Goal: Information Seeking & Learning: Learn about a topic

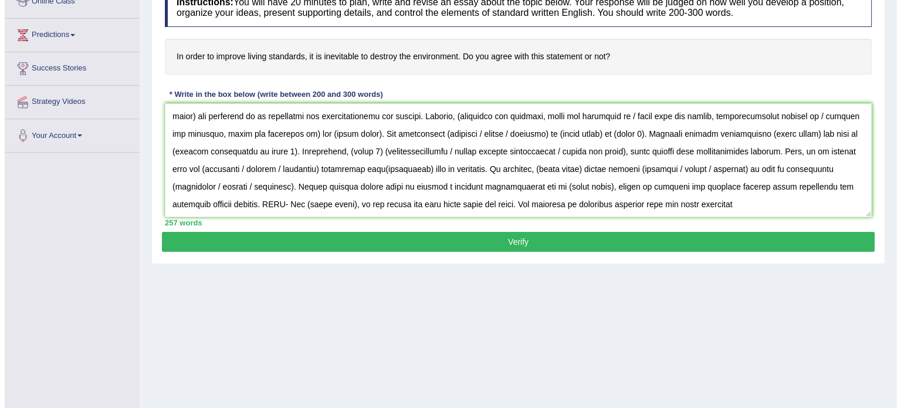
scroll to position [208, 0]
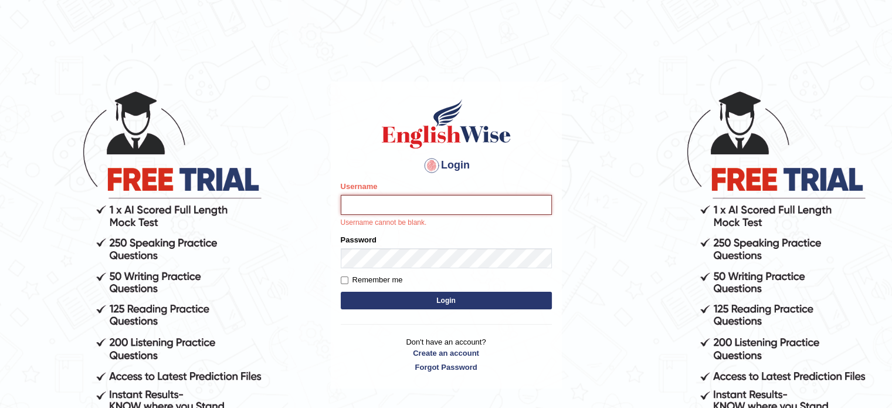
click at [379, 205] on input "Username" at bounding box center [446, 205] width 211 height 20
type input "melodymiki"
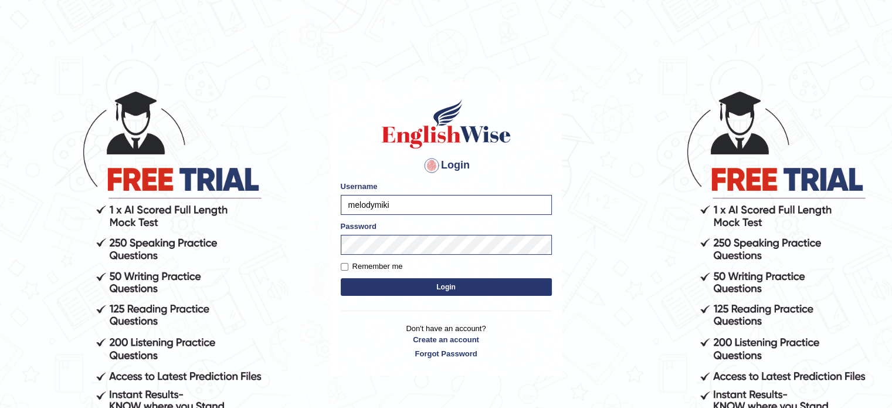
drag, startPoint x: 449, startPoint y: 286, endPoint x: 451, endPoint y: 278, distance: 8.4
click at [449, 286] on button "Login" at bounding box center [446, 287] width 211 height 18
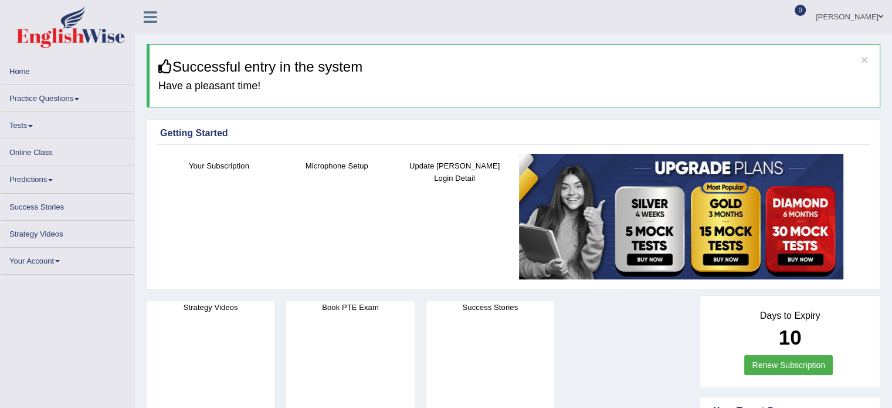
click at [46, 99] on link "Practice Questions" at bounding box center [68, 96] width 134 height 23
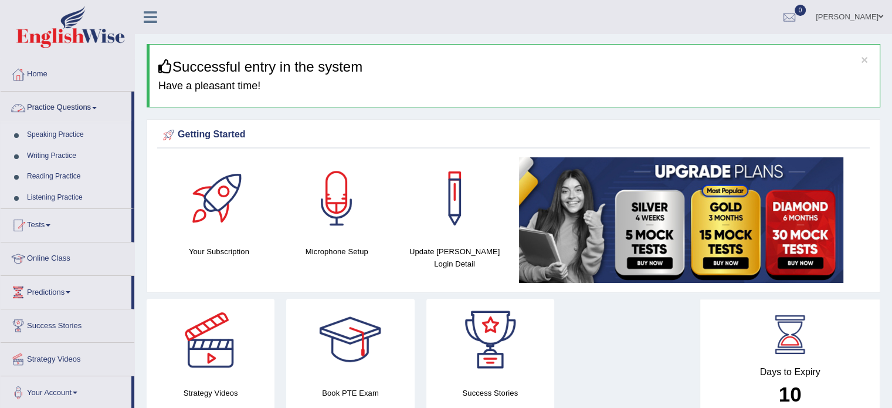
click at [89, 107] on link "Practice Questions" at bounding box center [66, 105] width 131 height 29
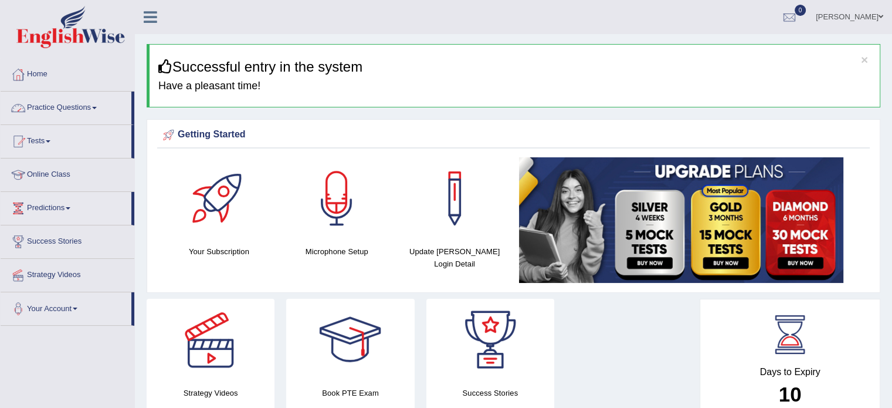
click at [89, 107] on link "Practice Questions" at bounding box center [66, 105] width 131 height 29
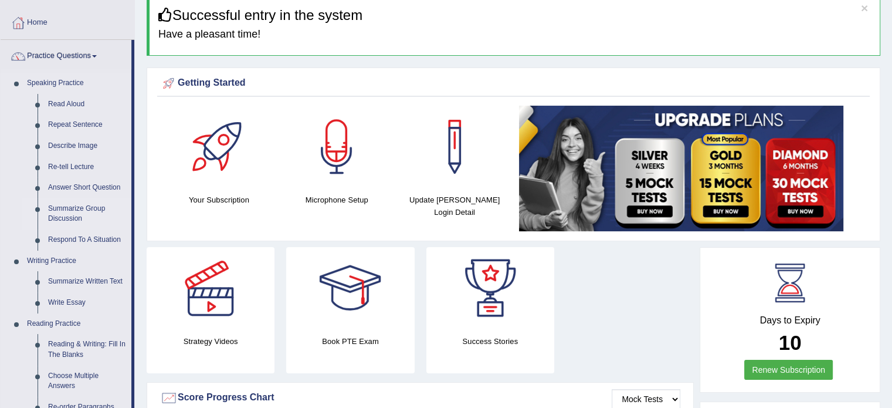
scroll to position [117, 0]
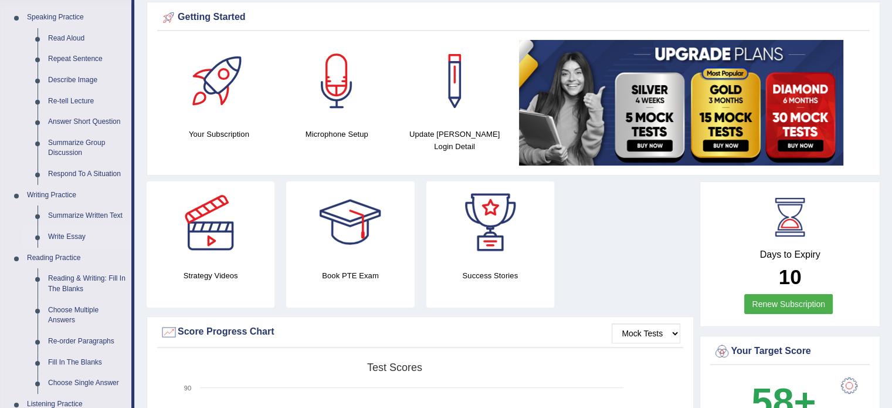
click at [80, 236] on link "Write Essay" at bounding box center [87, 236] width 89 height 21
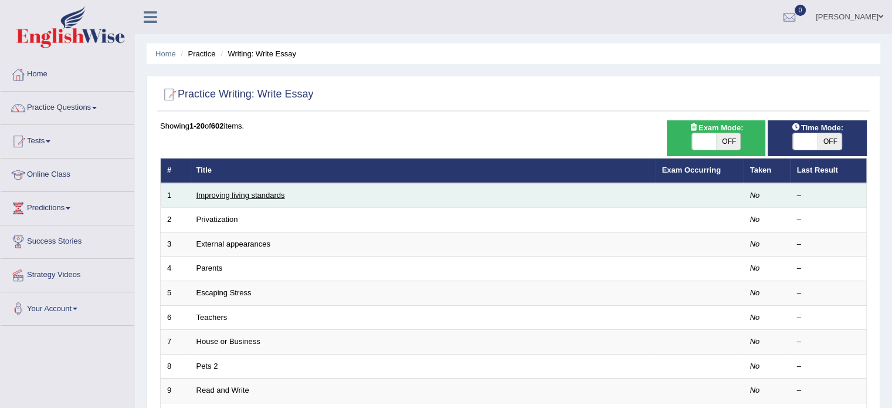
click at [224, 195] on link "Improving living standards" at bounding box center [240, 195] width 89 height 9
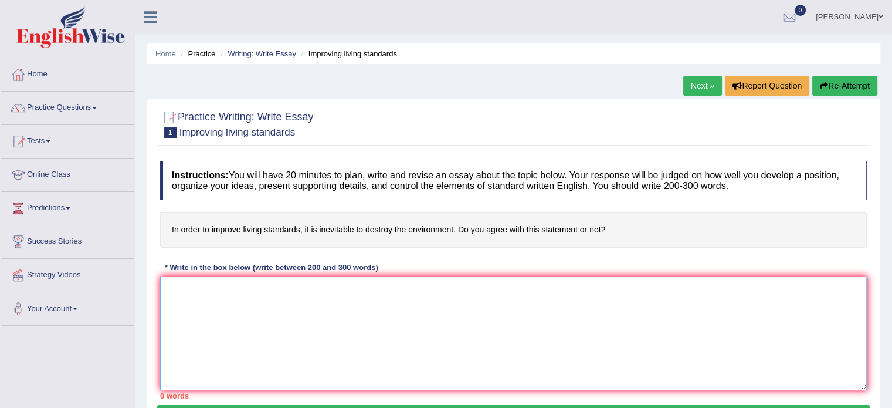
click at [176, 283] on textarea at bounding box center [513, 333] width 707 height 114
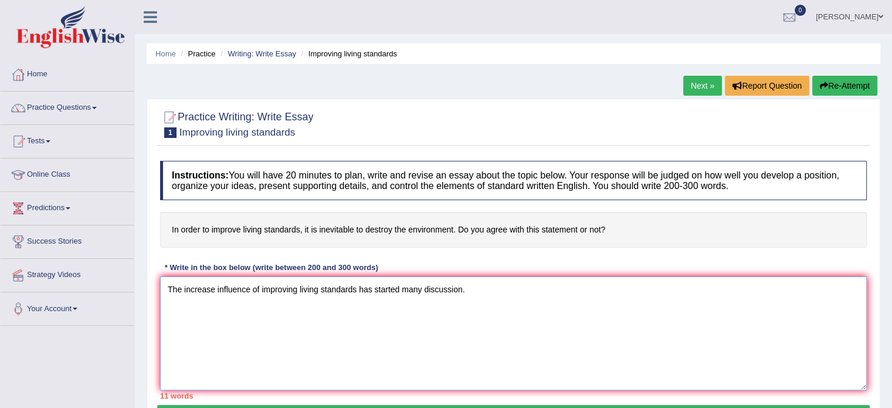
click at [212, 288] on textarea "The increase influence of improving living standards has started many discussio…" at bounding box center [513, 333] width 707 height 114
click at [365, 286] on textarea "The increasing influence of improving living standards has started many discuss…" at bounding box center [513, 333] width 707 height 114
click at [534, 288] on textarea "The increasing influence of improving living standards on our daily lives has s…" at bounding box center [513, 333] width 707 height 114
click at [552, 290] on textarea "The increasing influence of improving living standards on our daily lives has s…" at bounding box center [513, 333] width 707 height 114
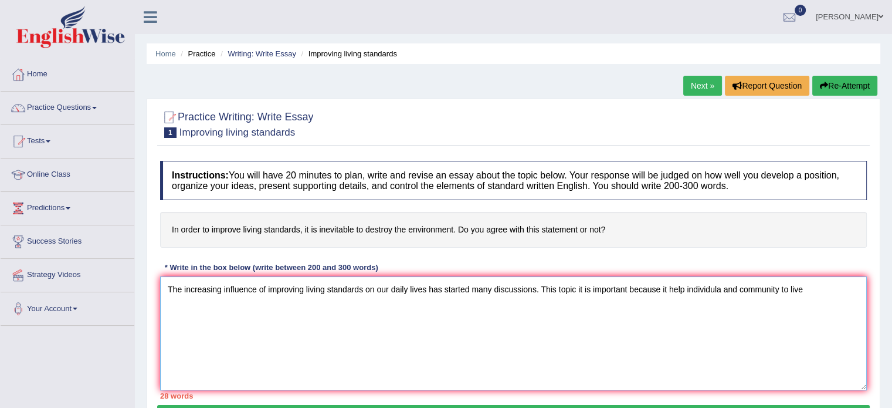
click at [668, 311] on textarea "The increasing influence of improving living standards on our daily lives has s…" at bounding box center [513, 333] width 707 height 114
click at [585, 287] on textarea "The increasing influence of improving living standards on our daily lives has s…" at bounding box center [513, 333] width 707 height 114
click at [587, 287] on textarea "The increasing influence of improving living standards on our daily lives has s…" at bounding box center [513, 333] width 707 height 114
click at [694, 288] on textarea "The increasing influence of improving living standards on our daily lives has s…" at bounding box center [513, 333] width 707 height 114
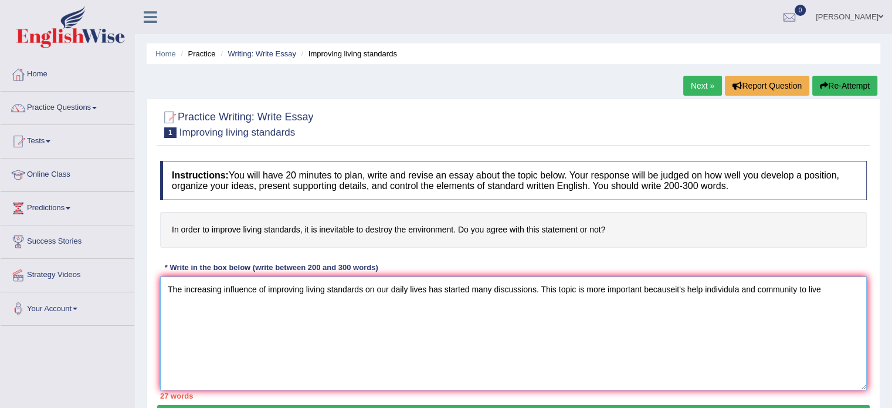
click at [678, 286] on textarea "The increasing influence of improving living standards on our daily lives has s…" at bounding box center [513, 333] width 707 height 114
drag, startPoint x: 745, startPoint y: 290, endPoint x: 756, endPoint y: 292, distance: 10.7
click at [752, 290] on textarea "The increasing influence of improving living standards on our daily lives has s…" at bounding box center [513, 333] width 707 height 114
click at [742, 288] on textarea "The increasing influence of improving living standards on our daily lives has s…" at bounding box center [513, 333] width 707 height 114
drag, startPoint x: 828, startPoint y: 287, endPoint x: 838, endPoint y: 290, distance: 10.2
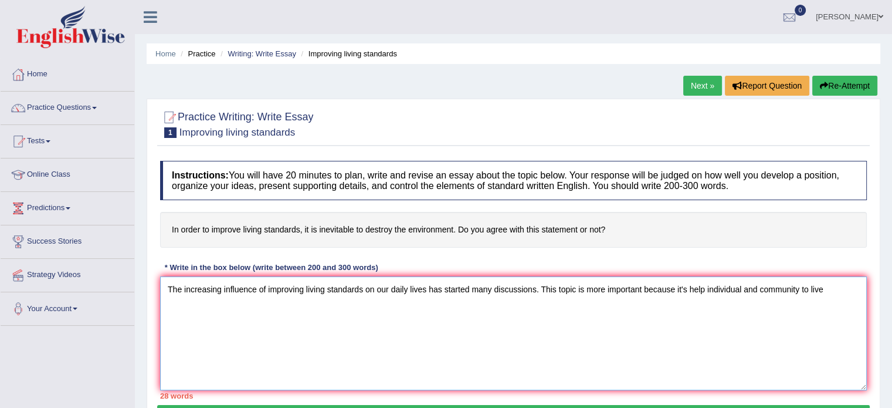
click at [831, 287] on textarea "The increasing influence of improving living standards on our daily lives has s…" at bounding box center [513, 333] width 707 height 114
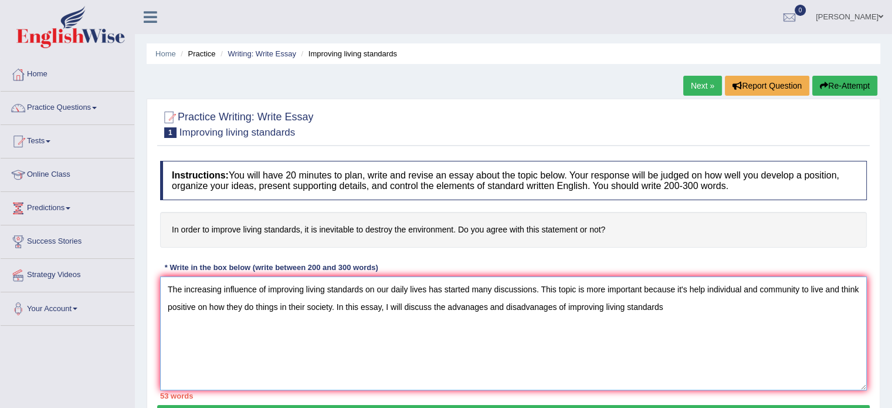
click at [323, 307] on textarea "The increasing influence of improving living standards on our daily lives has s…" at bounding box center [513, 333] width 707 height 114
click at [324, 305] on textarea "The increasing influence of improving living standards on our daily lives has s…" at bounding box center [513, 333] width 707 height 114
click at [324, 304] on textarea "The increasing influence of improving living standards on our daily lives has s…" at bounding box center [513, 333] width 707 height 114
click at [683, 308] on textarea "The increasing influence of improving living standards on our daily lives has s…" at bounding box center [513, 333] width 707 height 114
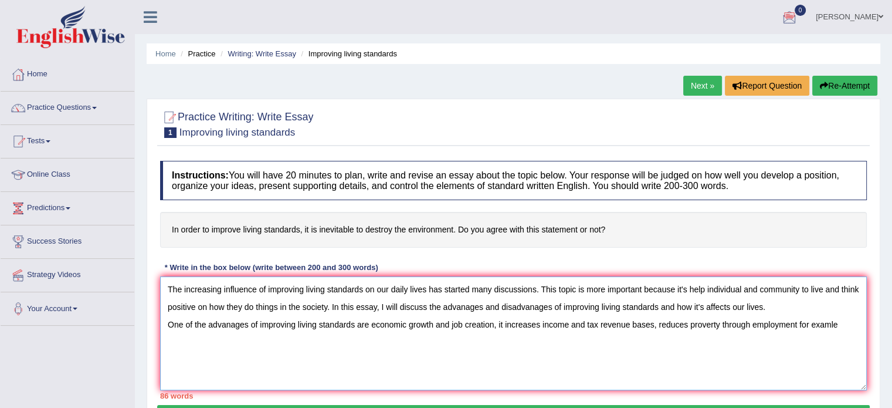
click at [793, 320] on textarea "The increasing influence of improving living standards on our daily lives has s…" at bounding box center [513, 333] width 707 height 114
click at [794, 324] on textarea "The increasing influence of improving living standards on our daily lives has s…" at bounding box center [513, 333] width 707 height 114
click at [810, 325] on textarea "The increasing influence of improving living standards on our daily lives has s…" at bounding box center [513, 333] width 707 height 114
click at [834, 324] on textarea "The increasing influence of improving living standards on our daily lives has s…" at bounding box center [513, 333] width 707 height 114
click at [847, 318] on textarea "The increasing influence of improving living standards on our daily lives has s…" at bounding box center [513, 333] width 707 height 114
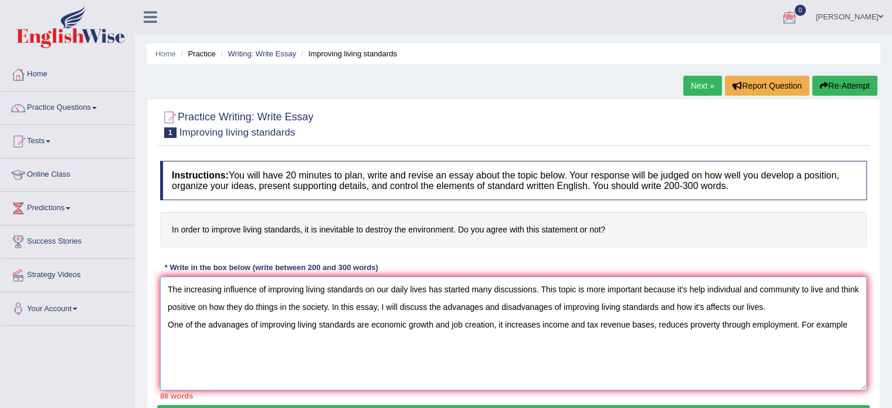
drag, startPoint x: 496, startPoint y: 323, endPoint x: 843, endPoint y: 358, distance: 348.3
click at [843, 358] on textarea "The increasing influence of improving living standards on our daily lives has s…" at bounding box center [513, 333] width 707 height 114
click at [167, 322] on textarea "The increasing influence of improving living standards on our daily lives has s…" at bounding box center [513, 333] width 707 height 114
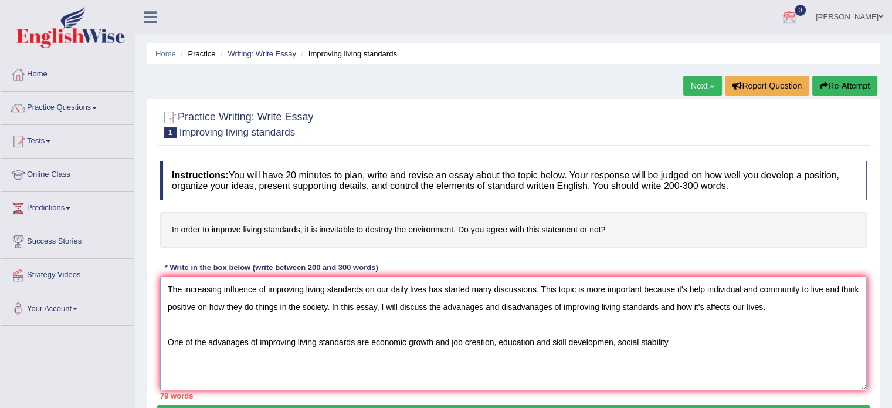
click at [672, 340] on textarea "The increasing influence of improving living standards on our daily lives has s…" at bounding box center [513, 333] width 707 height 114
click at [673, 341] on textarea "The increasing influence of improving living standards on our daily lives has s…" at bounding box center [513, 333] width 707 height 114
click at [746, 337] on textarea "The increasing influence of improving living standards on our daily lives has s…" at bounding box center [513, 333] width 707 height 114
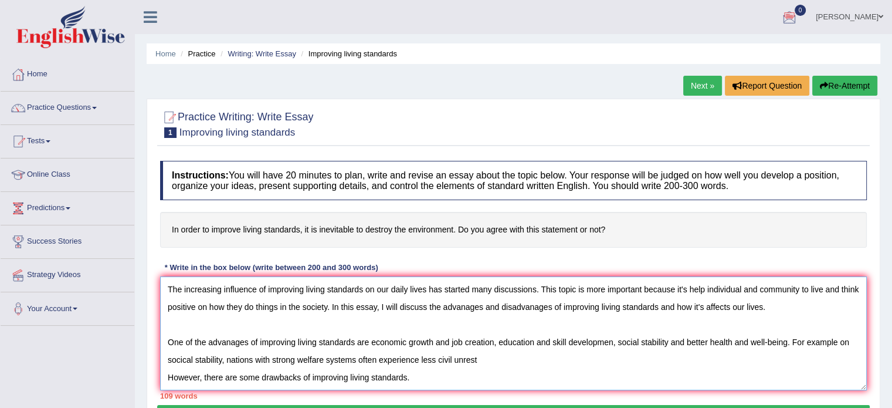
type textarea "The increasing influence of improving living standards on our daily lives has s…"
click button "Verify" at bounding box center [513, 415] width 712 height 20
click at [203, 405] on div "Practice Writing: Write Essay 1 Improving living standards Instructions: You wi…" at bounding box center [514, 268] width 734 height 338
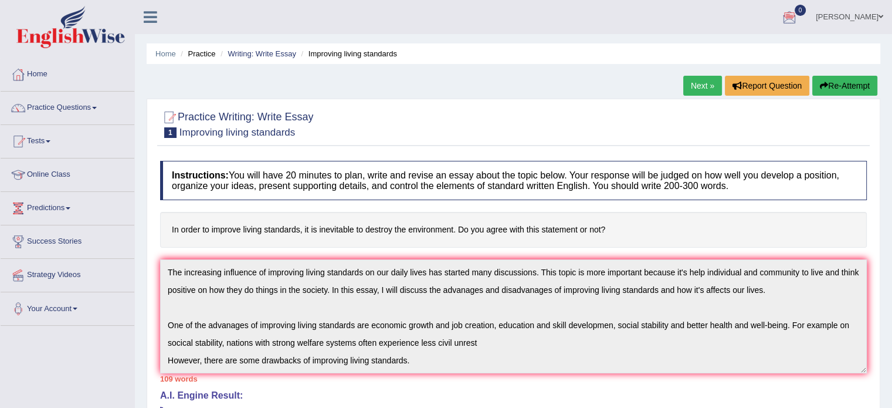
click at [836, 88] on button "Re-Attempt" at bounding box center [844, 86] width 65 height 20
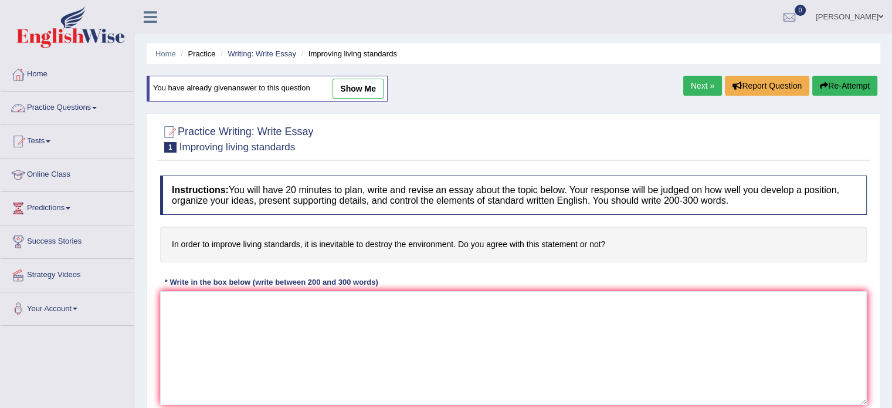
click at [97, 107] on span at bounding box center [94, 108] width 5 height 2
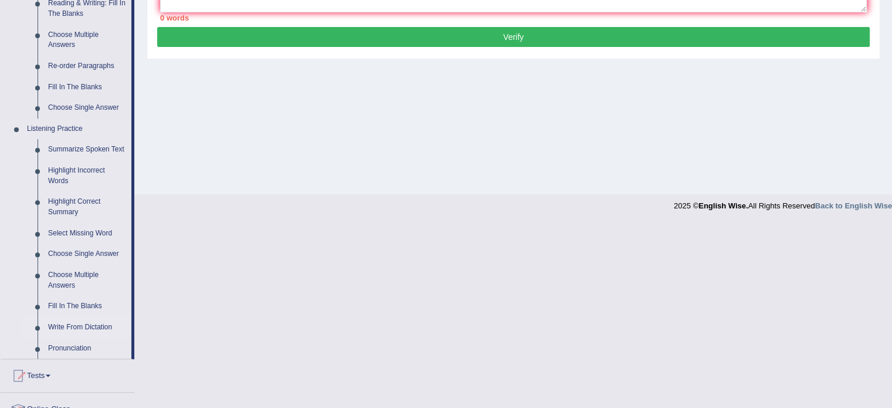
scroll to position [410, 0]
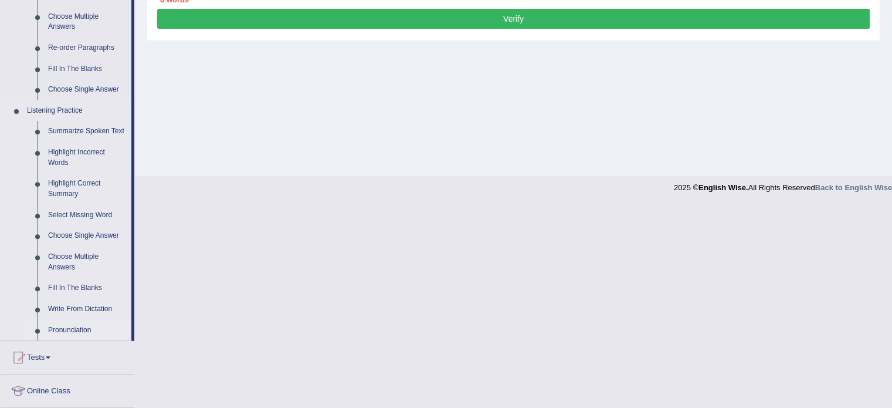
click at [83, 331] on link "Pronunciation" at bounding box center [87, 330] width 89 height 21
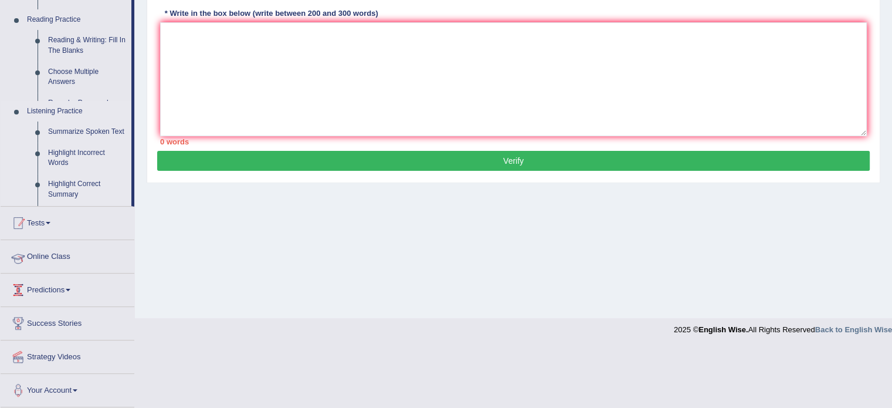
scroll to position [208, 0]
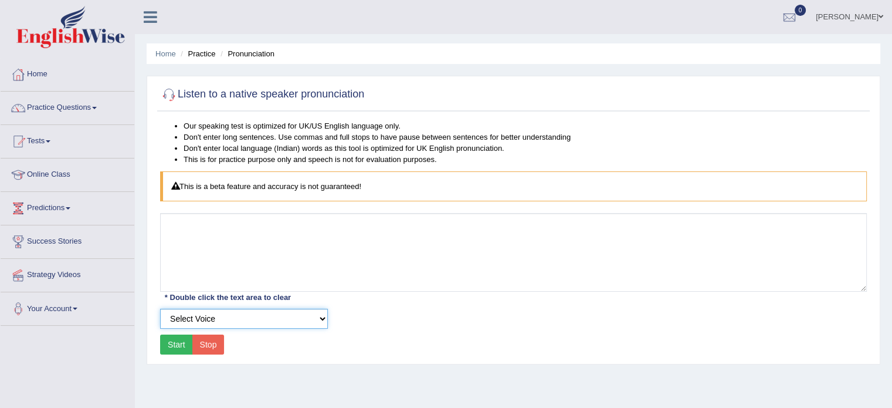
click at [322, 317] on select "Select Voice" at bounding box center [244, 318] width 168 height 20
click at [160, 308] on select "Select Voice" at bounding box center [244, 318] width 168 height 20
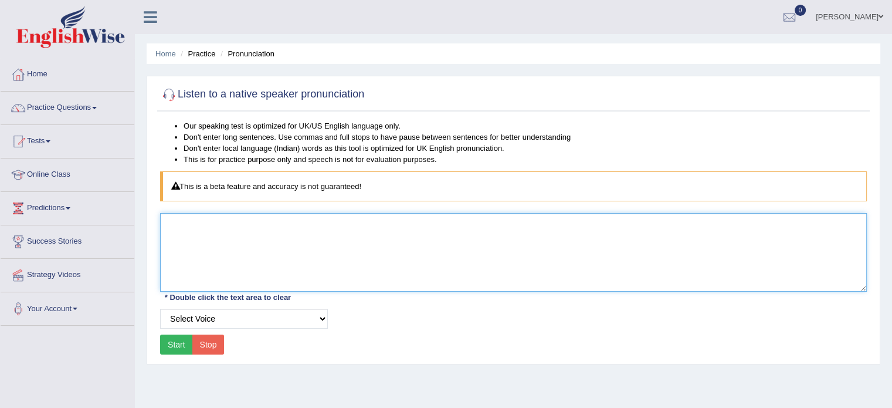
click at [185, 227] on textarea at bounding box center [513, 252] width 707 height 79
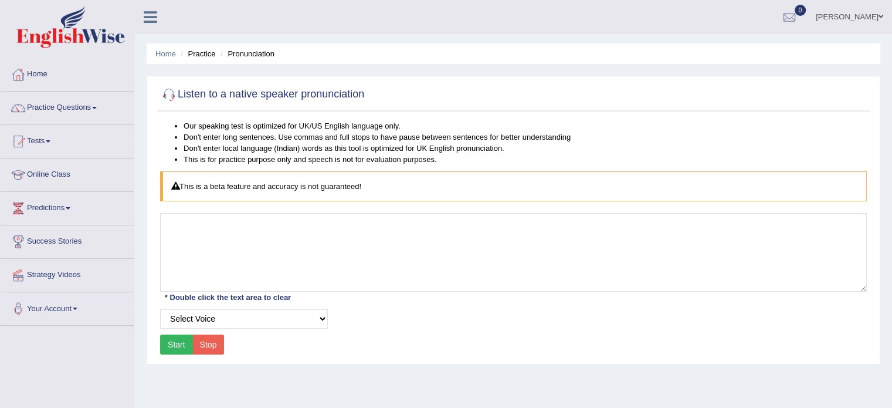
click at [174, 342] on button "Start" at bounding box center [176, 344] width 33 height 20
click at [56, 108] on link "Practice Questions" at bounding box center [68, 105] width 134 height 29
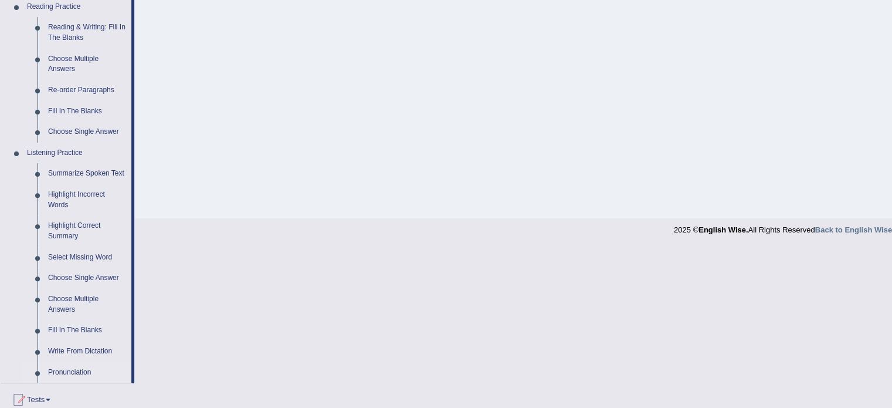
scroll to position [410, 0]
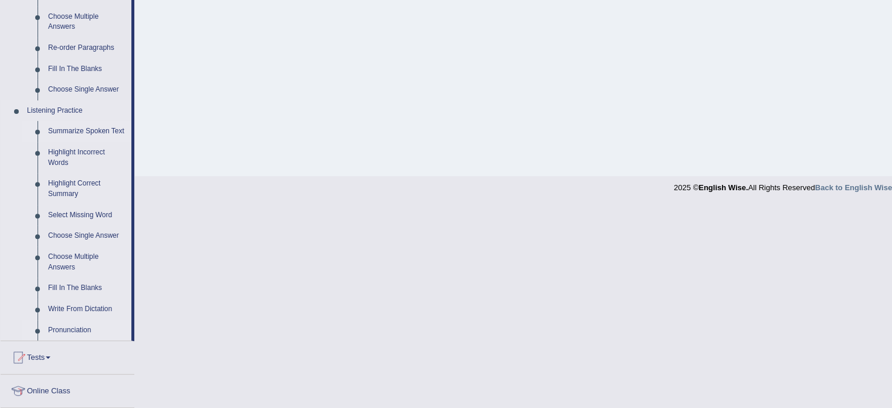
click at [78, 133] on link "Summarize Spoken Text" at bounding box center [87, 131] width 89 height 21
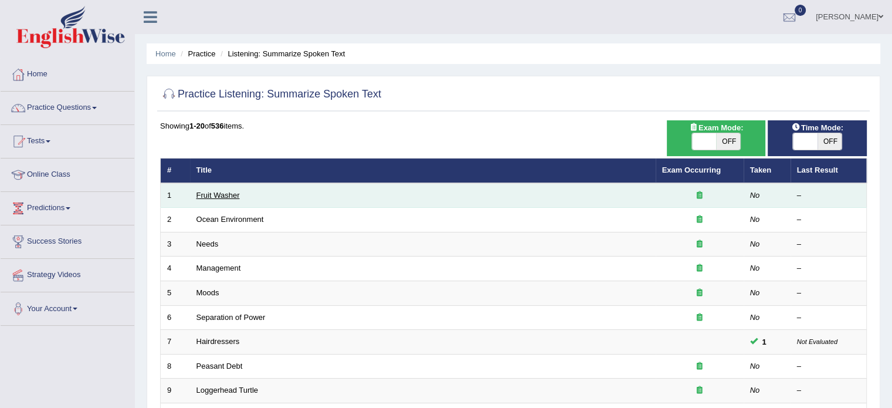
click at [226, 194] on link "Fruit Washer" at bounding box center [217, 195] width 43 height 9
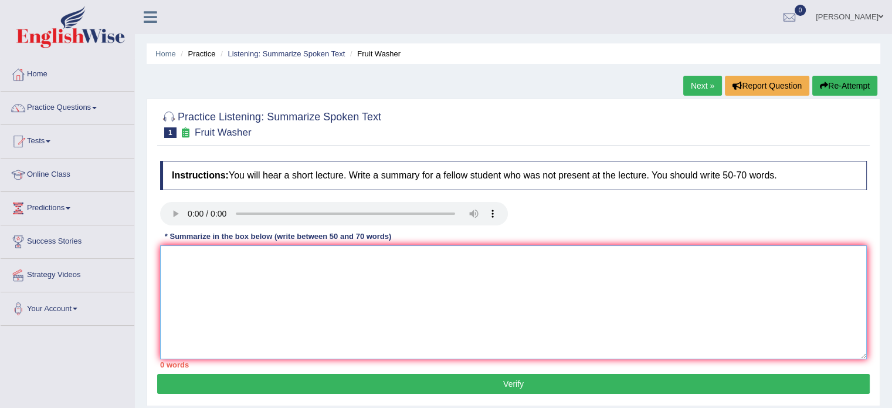
click at [172, 253] on textarea at bounding box center [513, 302] width 707 height 114
click at [95, 107] on link "Practice Questions" at bounding box center [68, 105] width 134 height 29
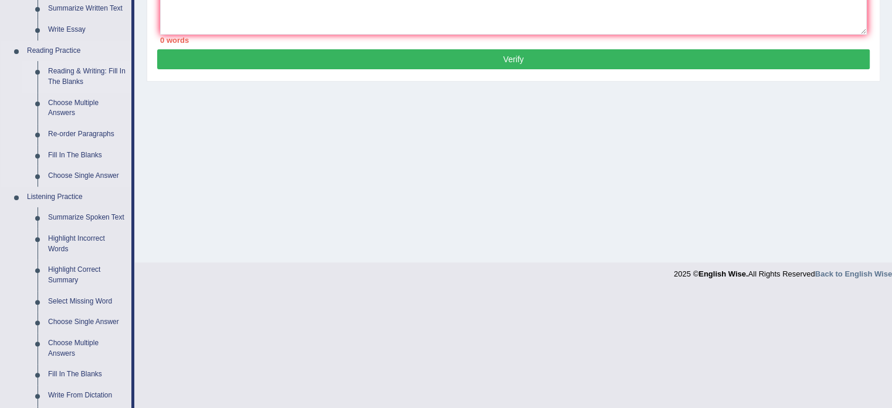
scroll to position [352, 0]
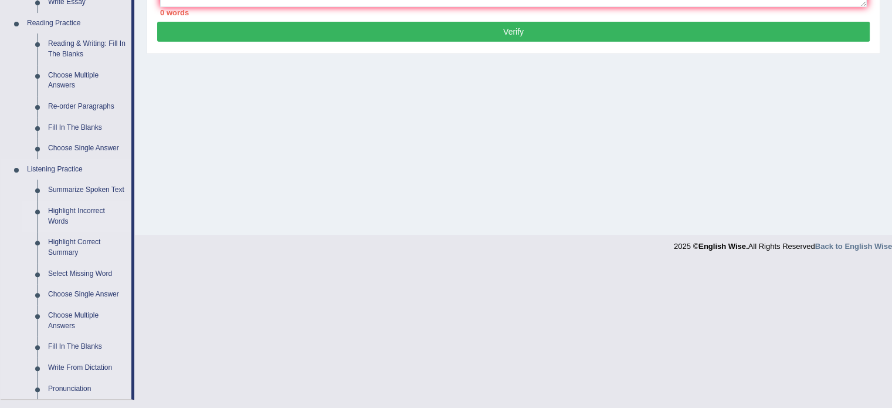
click at [80, 213] on link "Highlight Incorrect Words" at bounding box center [87, 216] width 89 height 31
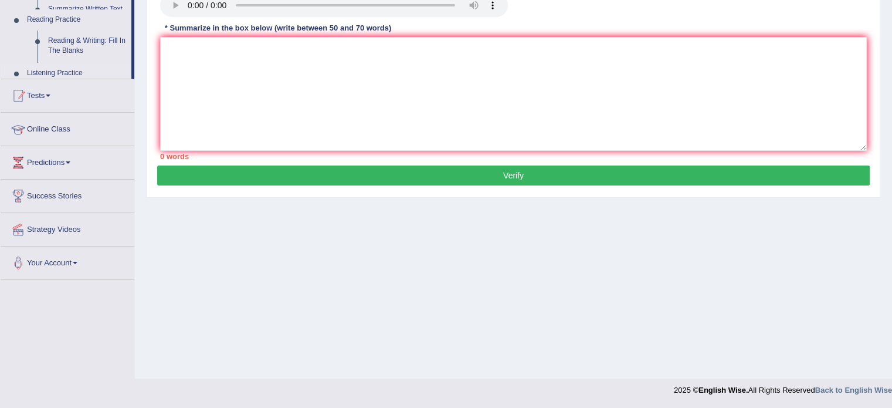
scroll to position [208, 0]
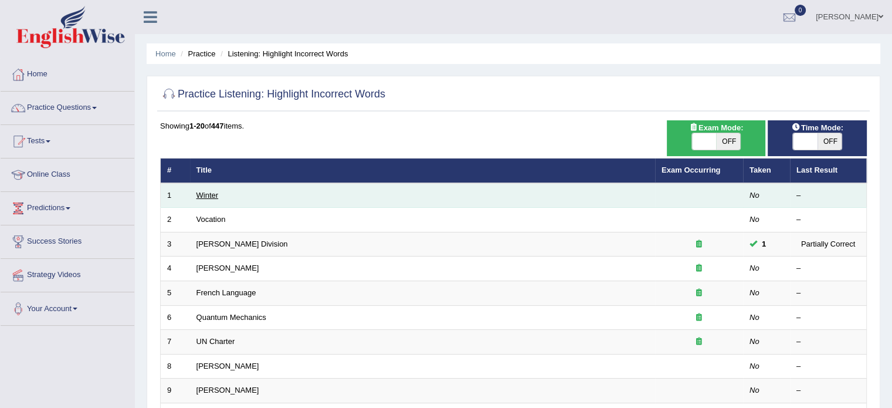
click at [210, 196] on link "Winter" at bounding box center [207, 195] width 22 height 9
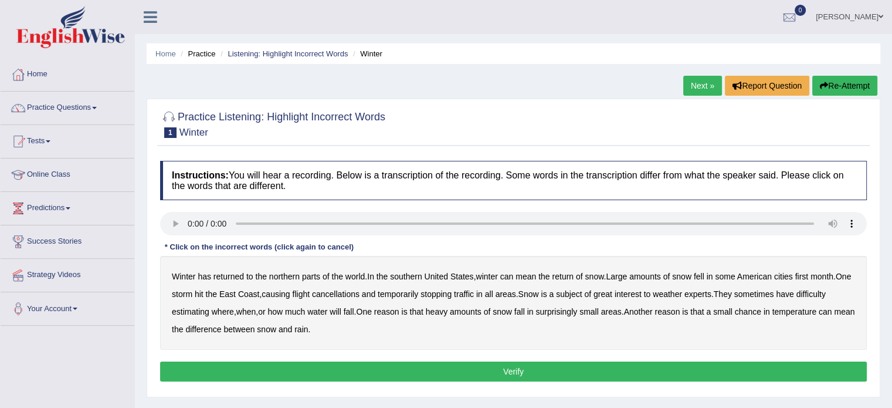
click at [517, 369] on button "Verify" at bounding box center [513, 371] width 707 height 20
click at [406, 276] on b "southern" at bounding box center [406, 275] width 32 height 9
click at [809, 278] on b "first" at bounding box center [801, 275] width 13 height 9
click at [682, 294] on b "weather" at bounding box center [667, 293] width 29 height 9
click at [682, 296] on b "weather" at bounding box center [667, 293] width 29 height 9
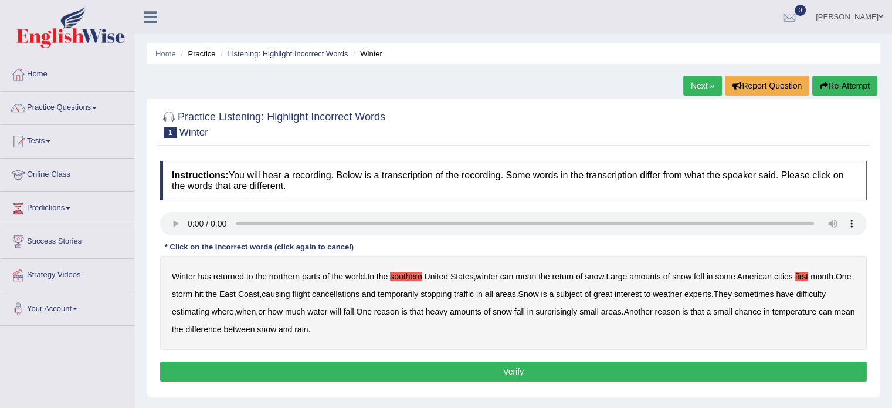
click at [537, 372] on button "Verify" at bounding box center [513, 371] width 707 height 20
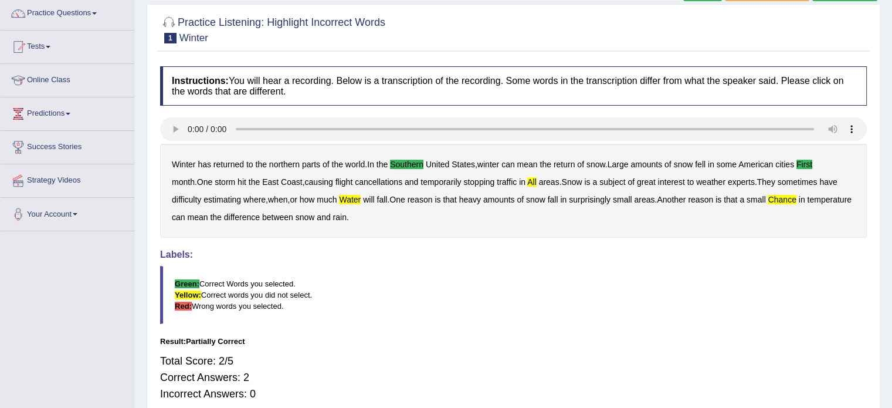
scroll to position [59, 0]
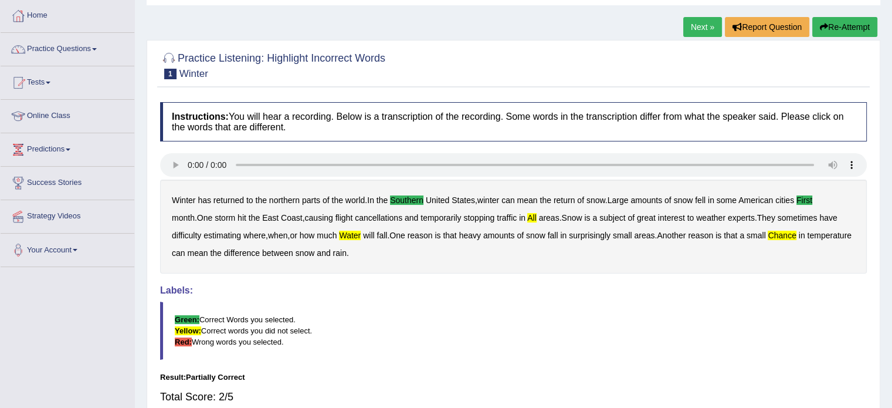
click at [696, 23] on link "Next »" at bounding box center [702, 27] width 39 height 20
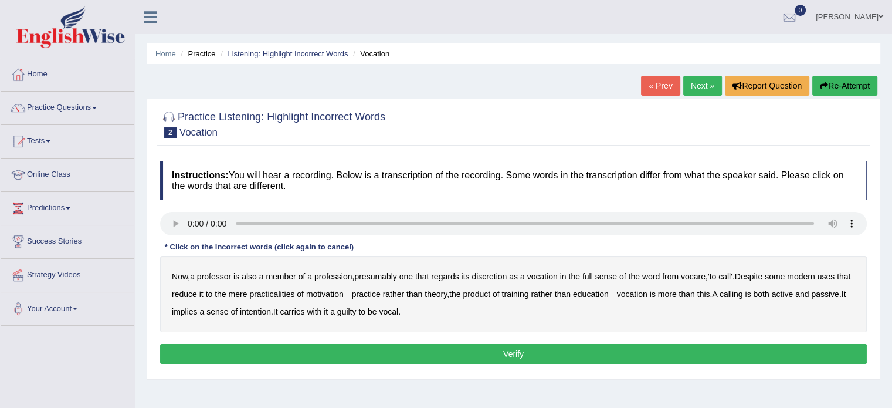
click at [500, 280] on b "discretion" at bounding box center [488, 275] width 35 height 9
click at [271, 314] on b "intention" at bounding box center [255, 311] width 31 height 9
click at [338, 293] on b "motivation" at bounding box center [325, 293] width 38 height 9
click at [356, 314] on b "guilty" at bounding box center [346, 311] width 19 height 9
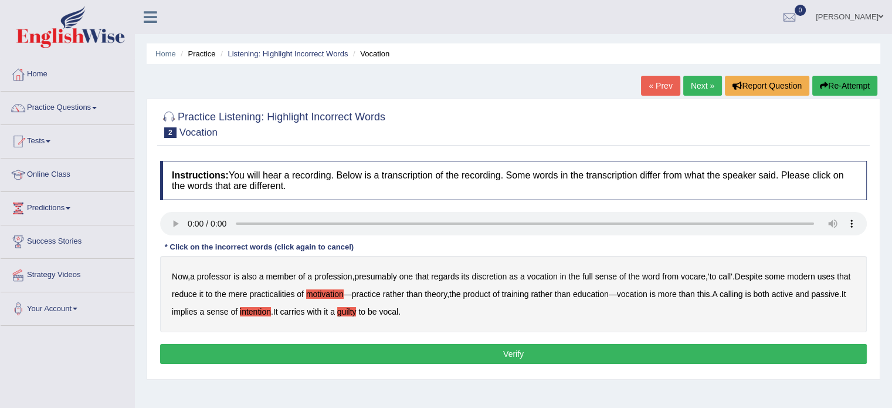
click at [493, 352] on button "Verify" at bounding box center [513, 354] width 707 height 20
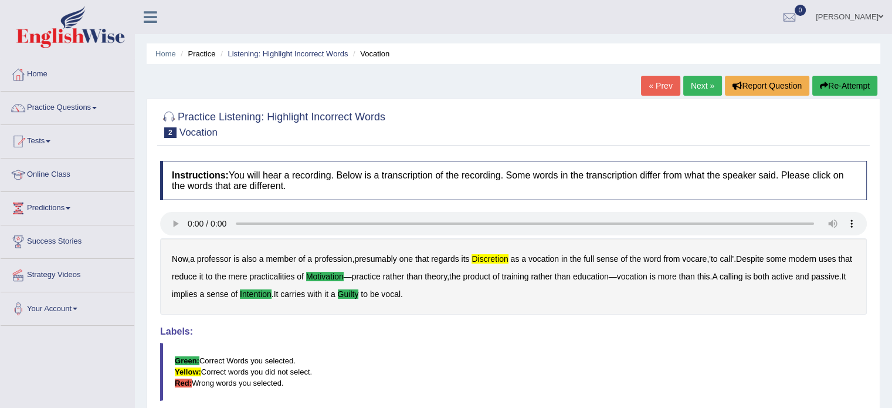
click at [705, 83] on link "Next »" at bounding box center [702, 86] width 39 height 20
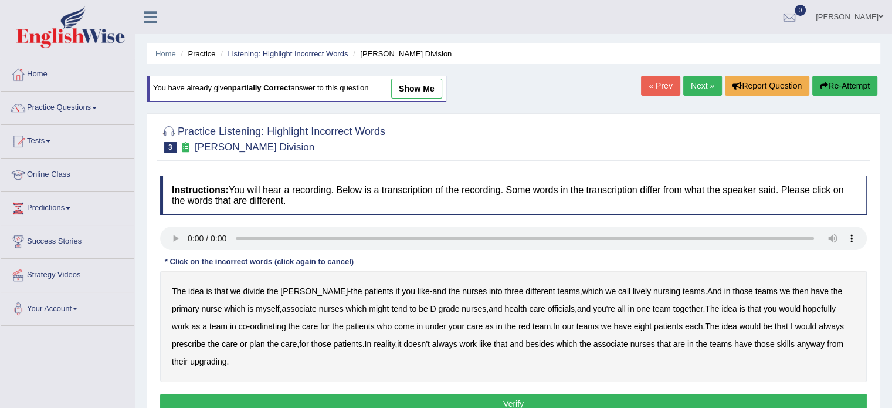
drag, startPoint x: 605, startPoint y: 288, endPoint x: 636, endPoint y: 298, distance: 32.8
click at [633, 288] on b "lively" at bounding box center [642, 290] width 18 height 9
click at [369, 310] on b "might" at bounding box center [379, 308] width 20 height 9
click at [202, 358] on b "upgrading" at bounding box center [208, 360] width 36 height 9
click at [548, 308] on b "officials" at bounding box center [561, 308] width 27 height 9
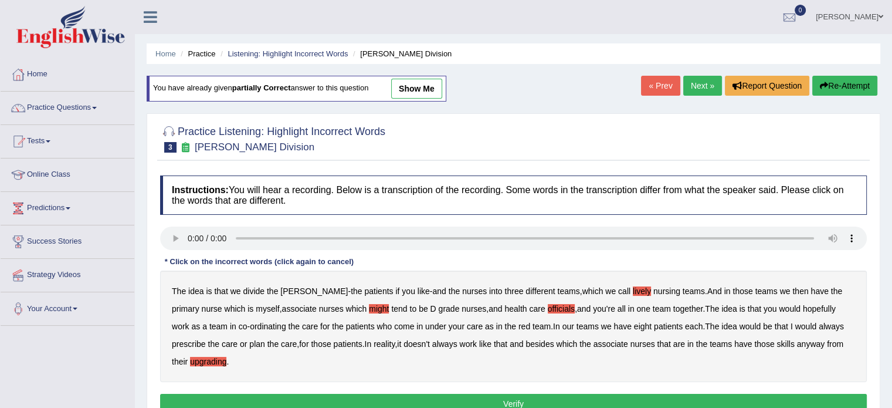
click at [819, 325] on b "always" at bounding box center [831, 325] width 25 height 9
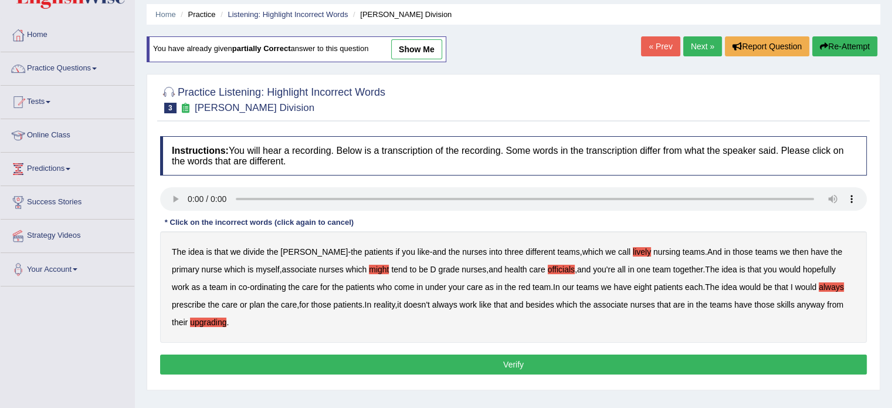
scroll to position [59, 0]
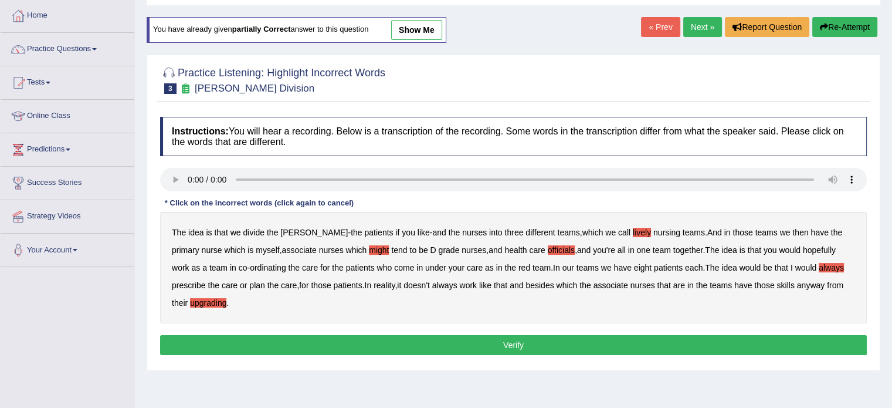
click at [351, 345] on button "Verify" at bounding box center [513, 345] width 707 height 20
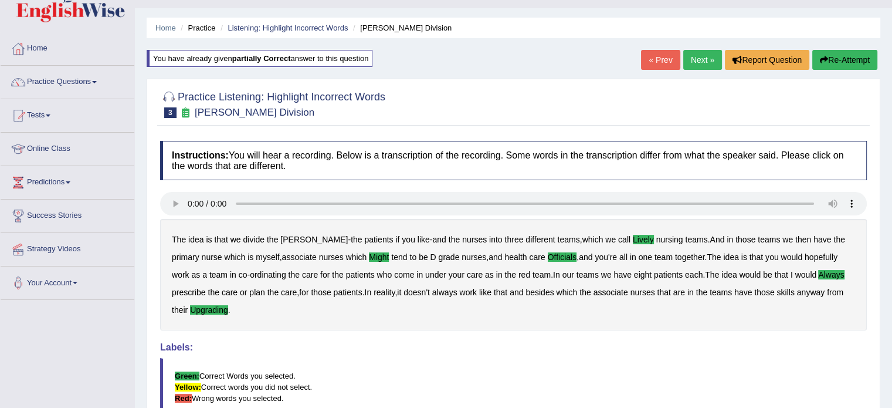
scroll to position [0, 0]
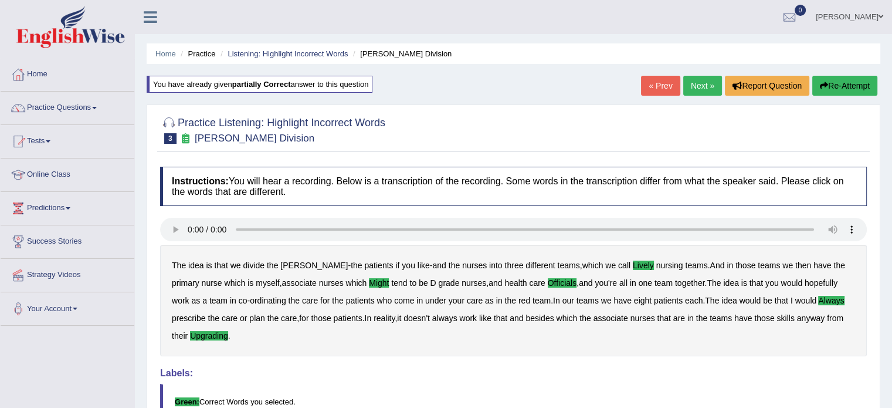
click at [697, 82] on link "Next »" at bounding box center [702, 86] width 39 height 20
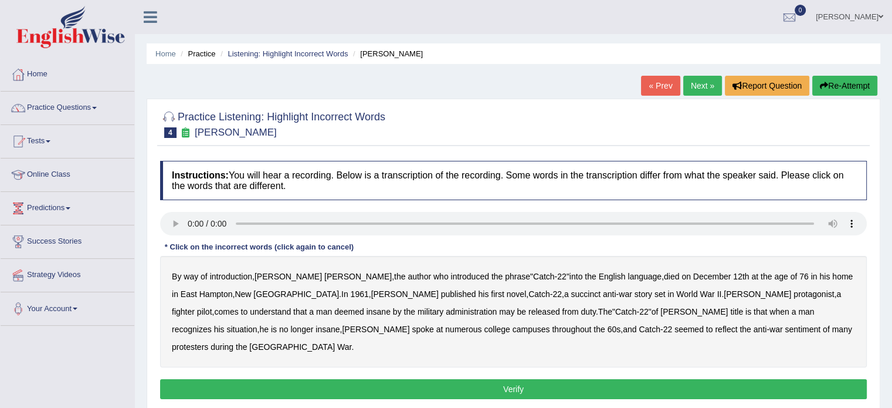
click at [195, 307] on b "fighter" at bounding box center [183, 311] width 23 height 9
click at [257, 324] on b "situation" at bounding box center [241, 328] width 30 height 9
click at [715, 328] on b "reflect" at bounding box center [726, 328] width 22 height 9
click at [446, 311] on b "administration" at bounding box center [471, 311] width 51 height 9
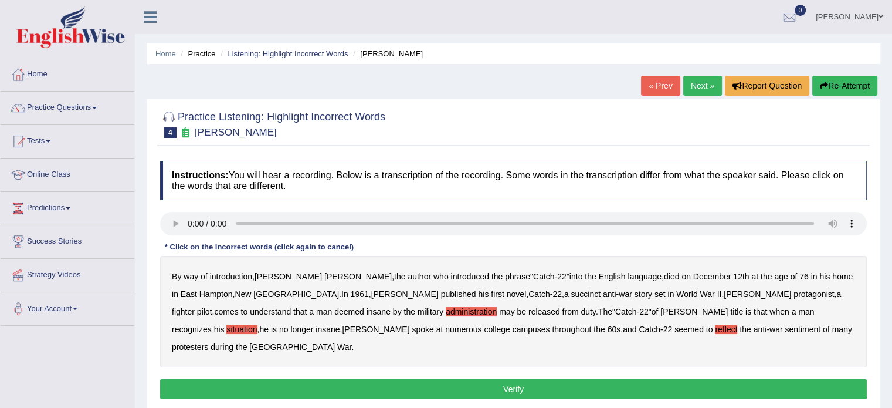
drag, startPoint x: 488, startPoint y: 368, endPoint x: 496, endPoint y: 369, distance: 8.2
click at [493, 379] on button "Verify" at bounding box center [513, 389] width 707 height 20
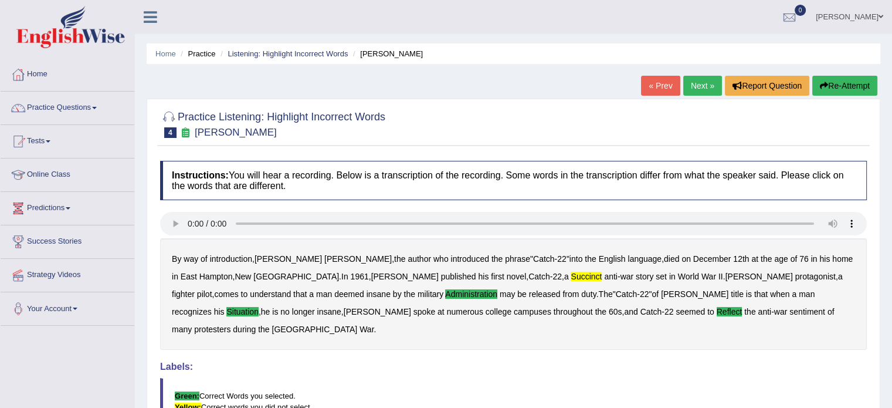
click at [690, 86] on link "Next »" at bounding box center [702, 86] width 39 height 20
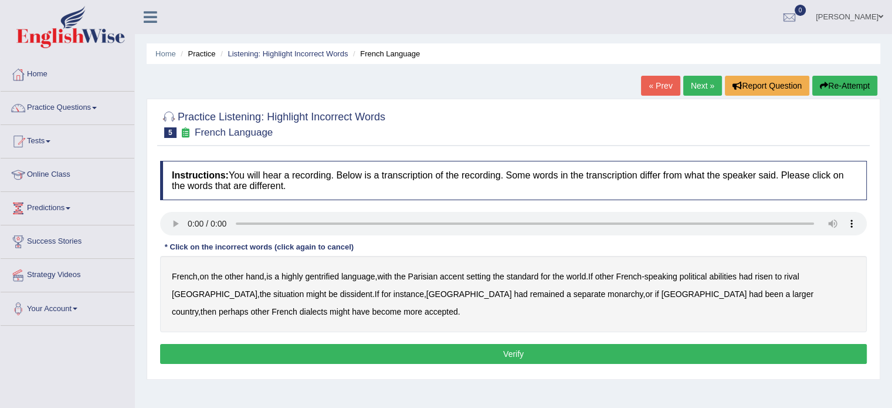
drag, startPoint x: 320, startPoint y: 274, endPoint x: 328, endPoint y: 274, distance: 8.8
click at [322, 274] on b "gentrified" at bounding box center [322, 275] width 34 height 9
drag, startPoint x: 727, startPoint y: 273, endPoint x: 736, endPoint y: 273, distance: 8.8
click at [730, 273] on b "abilities" at bounding box center [723, 275] width 28 height 9
drag, startPoint x: 254, startPoint y: 293, endPoint x: 266, endPoint y: 291, distance: 12.5
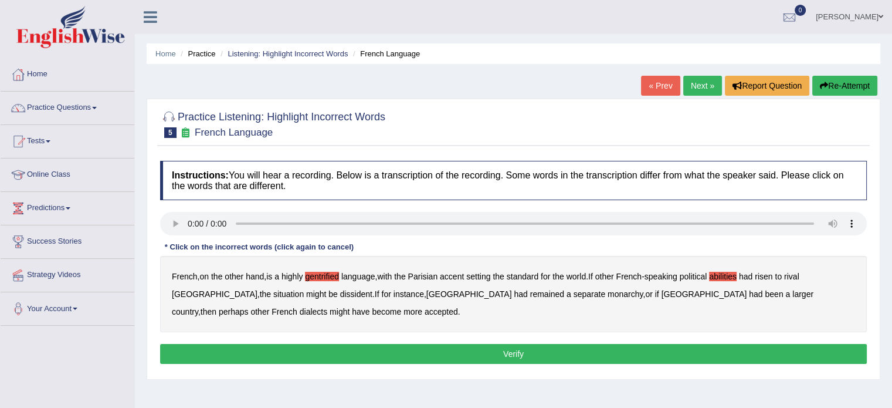
click at [340, 291] on b "dissident" at bounding box center [356, 293] width 32 height 9
click at [607, 293] on b "monarchy" at bounding box center [624, 293] width 35 height 9
click at [404, 352] on button "Verify" at bounding box center [513, 354] width 707 height 20
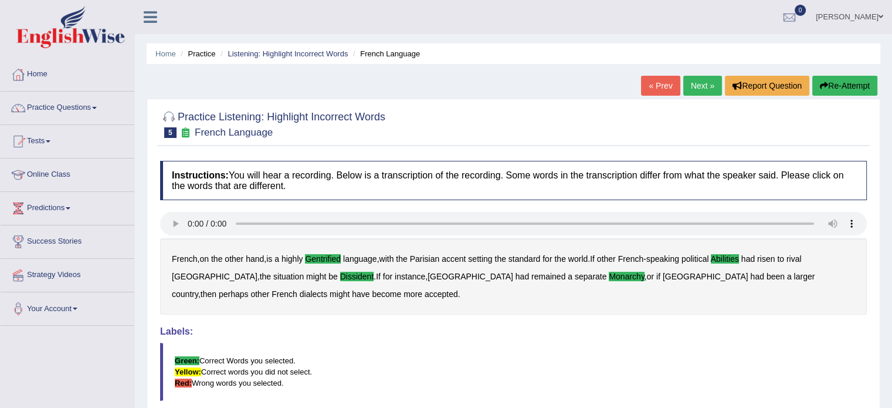
click at [704, 80] on link "Next »" at bounding box center [702, 86] width 39 height 20
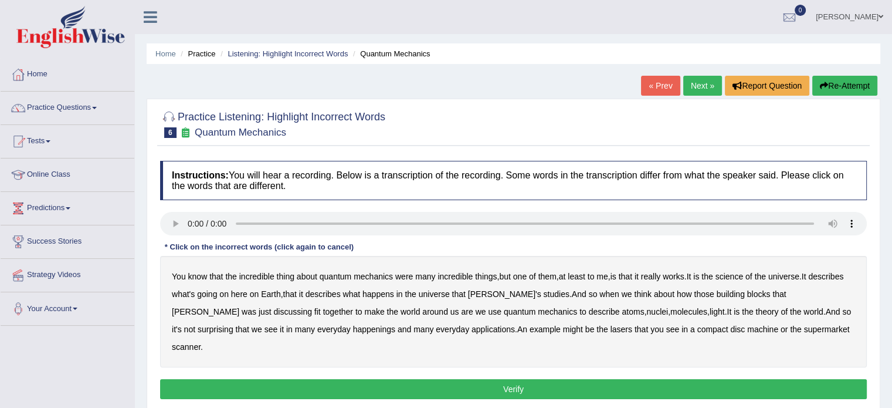
click at [743, 276] on b "science" at bounding box center [729, 275] width 28 height 9
click at [353, 325] on b "happenings" at bounding box center [374, 328] width 42 height 9
click at [518, 379] on button "Verify" at bounding box center [513, 389] width 707 height 20
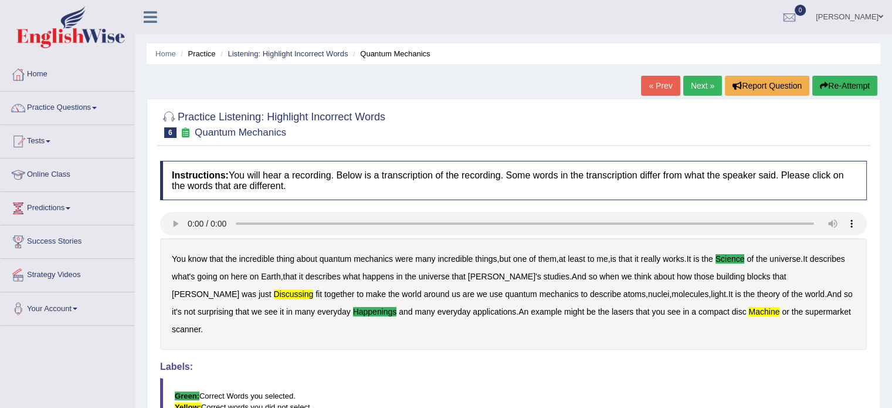
click at [699, 83] on link "Next »" at bounding box center [702, 86] width 39 height 20
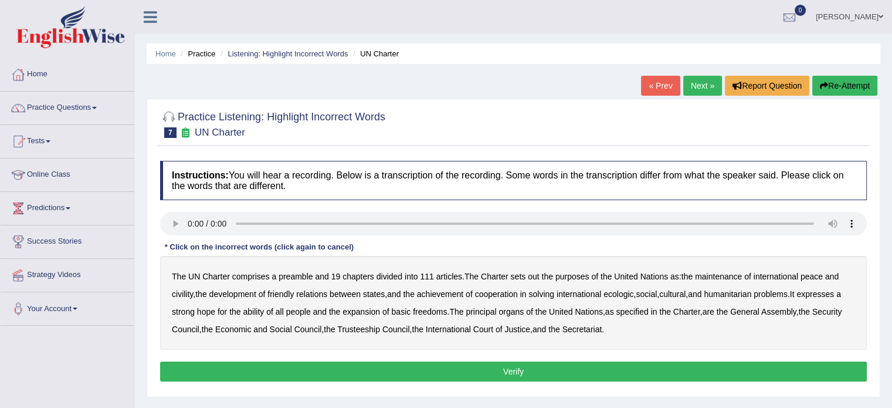
click at [185, 293] on b "civility" at bounding box center [182, 293] width 21 height 9
click at [633, 295] on b "ecologic" at bounding box center [618, 293] width 30 height 9
click at [264, 314] on b "ability" at bounding box center [253, 311] width 21 height 9
click at [543, 368] on button "Verify" at bounding box center [513, 371] width 707 height 20
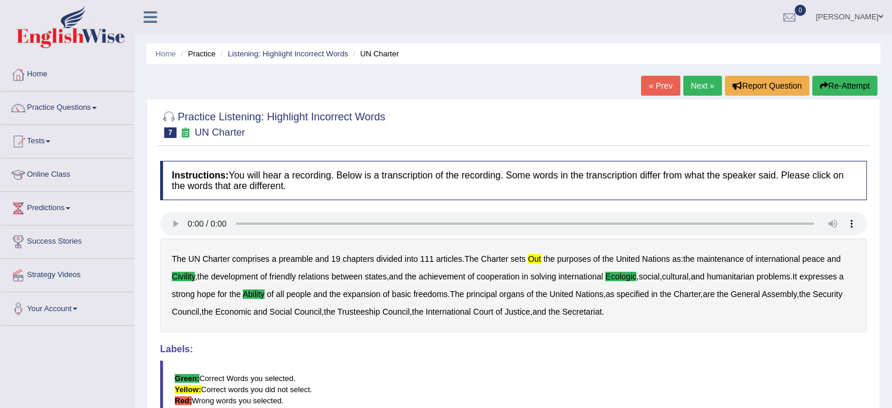
click at [689, 83] on link "Next »" at bounding box center [702, 86] width 39 height 20
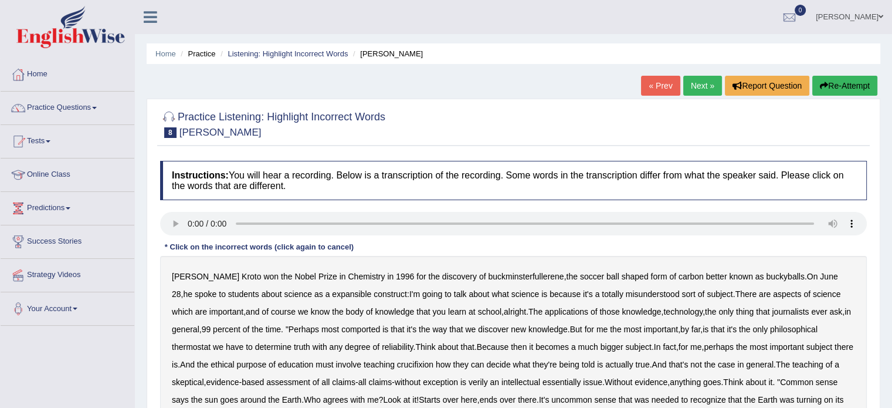
click at [332, 293] on b "expansible" at bounding box center [351, 293] width 39 height 9
click at [363, 326] on b "comported" at bounding box center [360, 328] width 39 height 9
click at [433, 363] on b "crucifixion" at bounding box center [415, 363] width 36 height 9
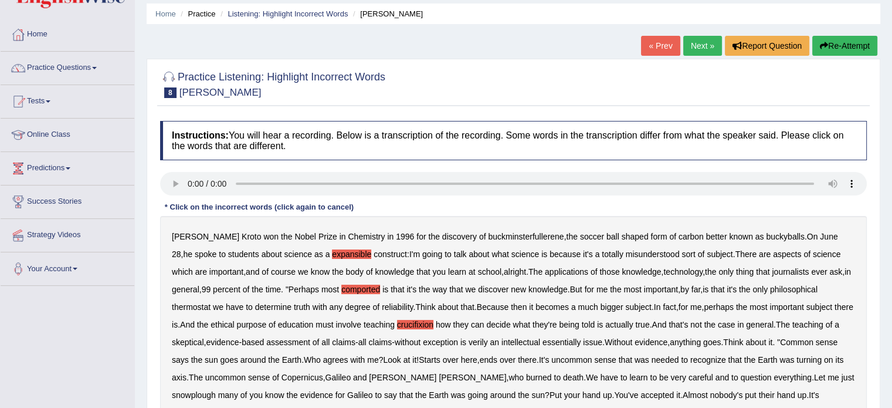
scroll to position [59, 0]
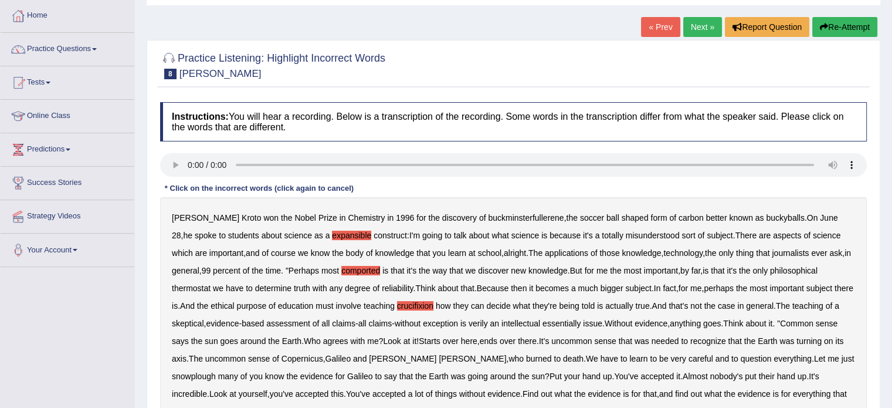
click at [488, 324] on b "verily" at bounding box center [477, 322] width 19 height 9
click at [216, 371] on b "snowplough" at bounding box center [194, 375] width 44 height 9
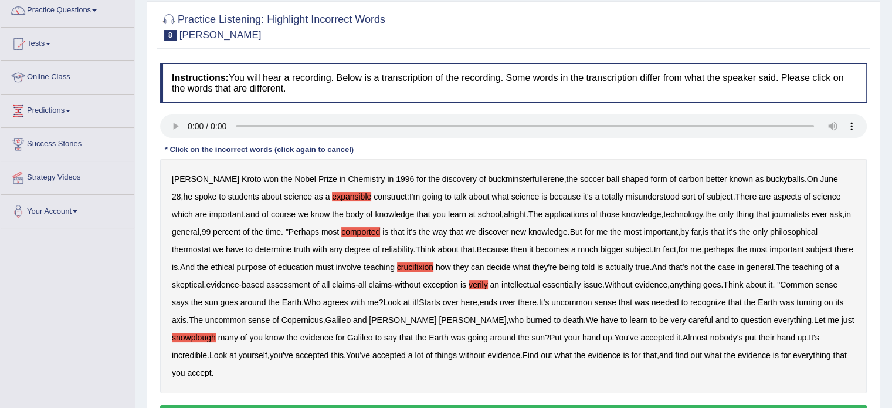
scroll to position [117, 0]
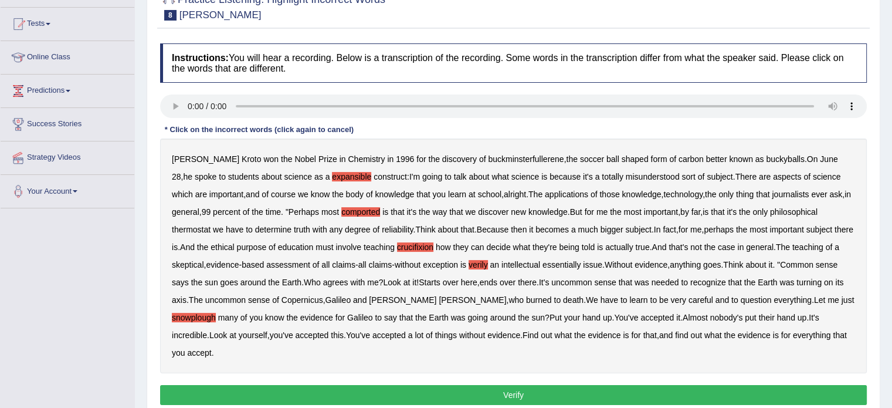
click at [574, 385] on button "Verify" at bounding box center [513, 395] width 707 height 20
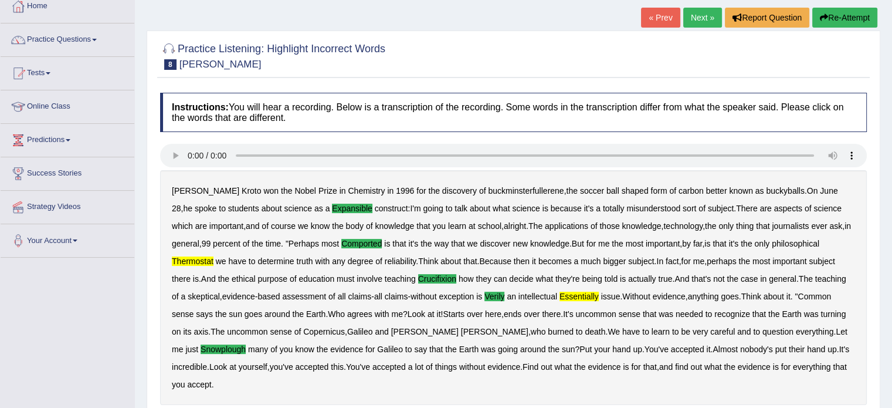
scroll to position [0, 0]
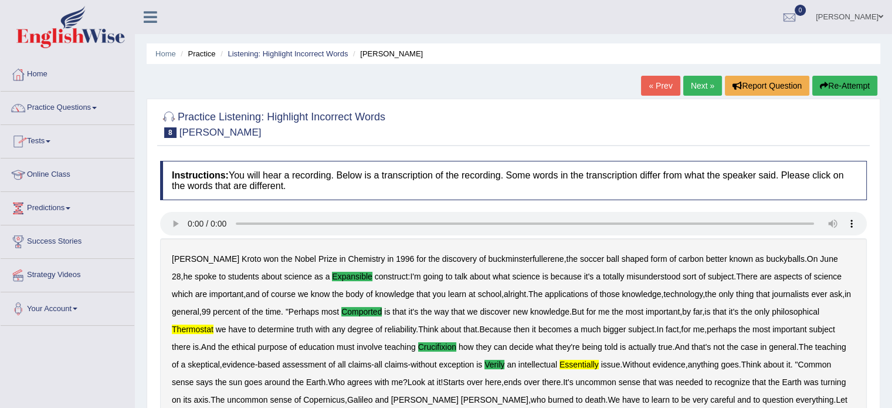
click at [694, 79] on link "Next »" at bounding box center [702, 86] width 39 height 20
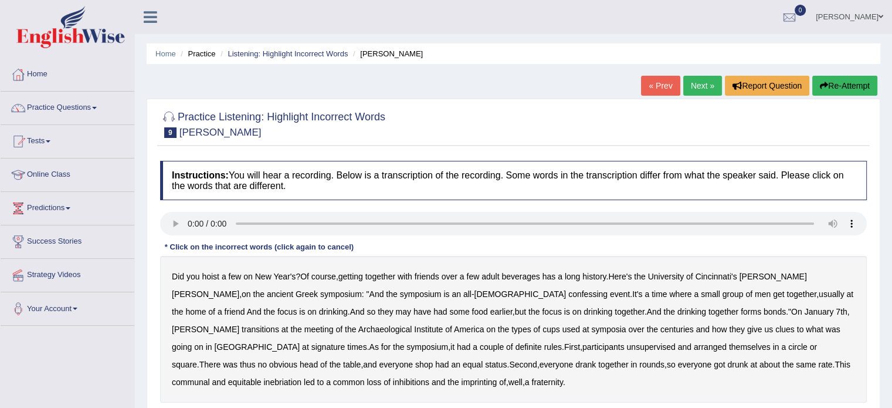
click at [568, 296] on b "confessing" at bounding box center [587, 293] width 39 height 9
drag, startPoint x: 760, startPoint y: 328, endPoint x: 777, endPoint y: 332, distance: 17.5
click at [345, 342] on b "signature" at bounding box center [328, 346] width 34 height 9
click at [626, 347] on b "unsupervised" at bounding box center [650, 346] width 49 height 9
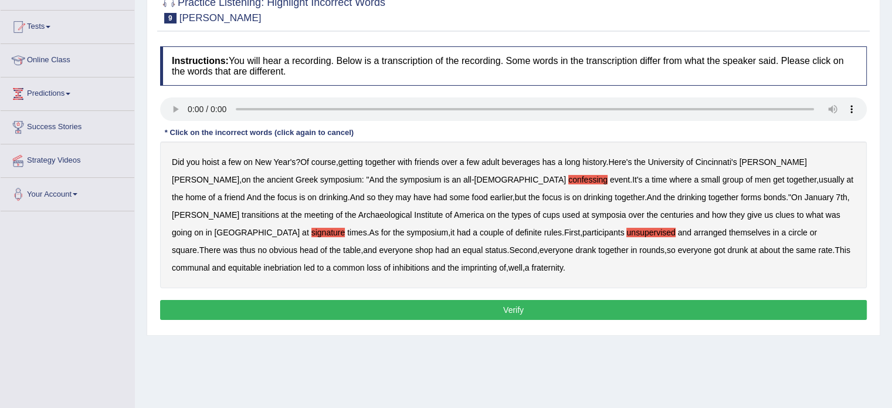
scroll to position [117, 0]
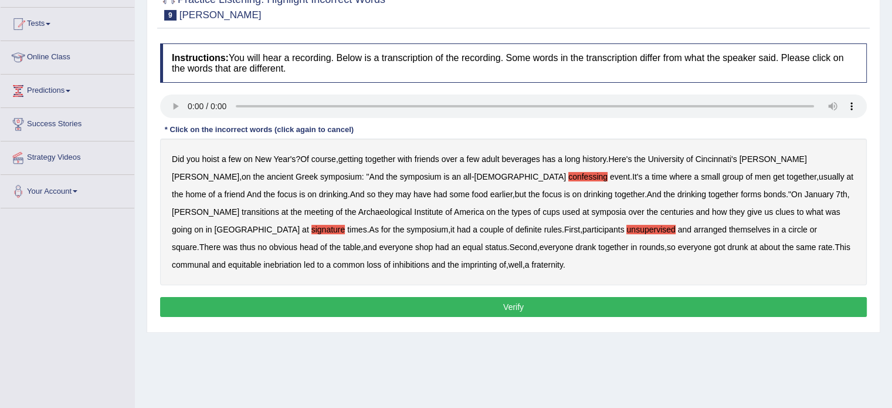
drag, startPoint x: 364, startPoint y: 303, endPoint x: 373, endPoint y: 302, distance: 9.4
click at [369, 302] on button "Verify" at bounding box center [513, 307] width 707 height 20
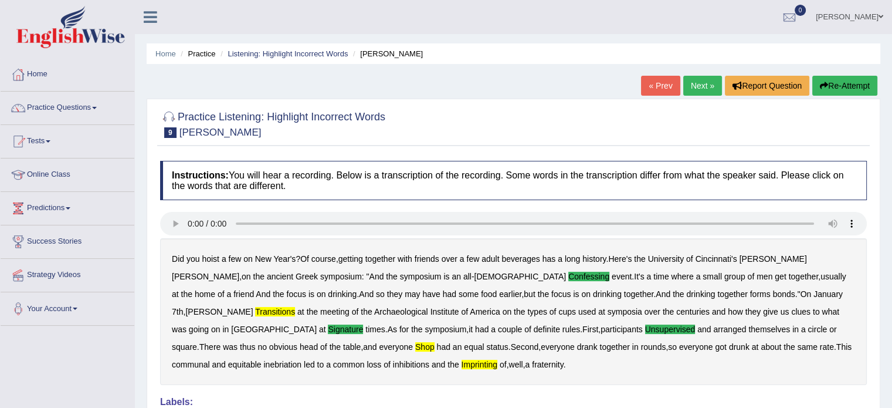
scroll to position [0, 0]
click at [695, 84] on link "Next »" at bounding box center [702, 86] width 39 height 20
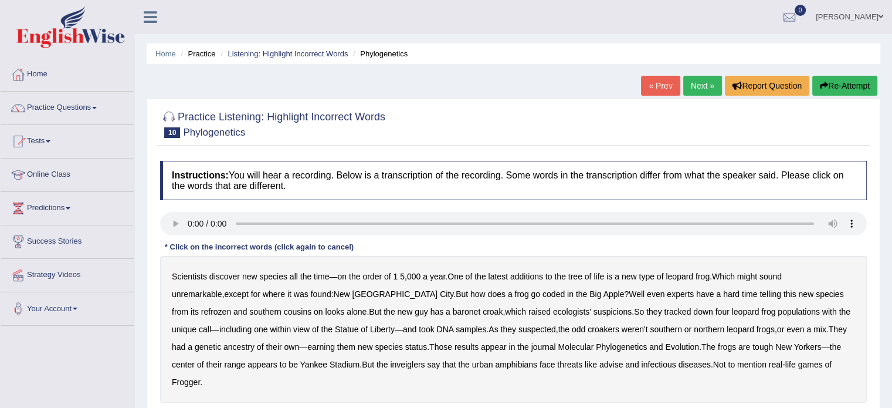
click at [542, 290] on b "coded" at bounding box center [553, 293] width 22 height 9
click at [488, 293] on b "does" at bounding box center [497, 293] width 18 height 9
click at [488, 294] on b "does" at bounding box center [497, 293] width 18 height 9
click at [453, 311] on b "baronet" at bounding box center [467, 311] width 28 height 9
click at [599, 363] on b "advise" at bounding box center [610, 363] width 23 height 9
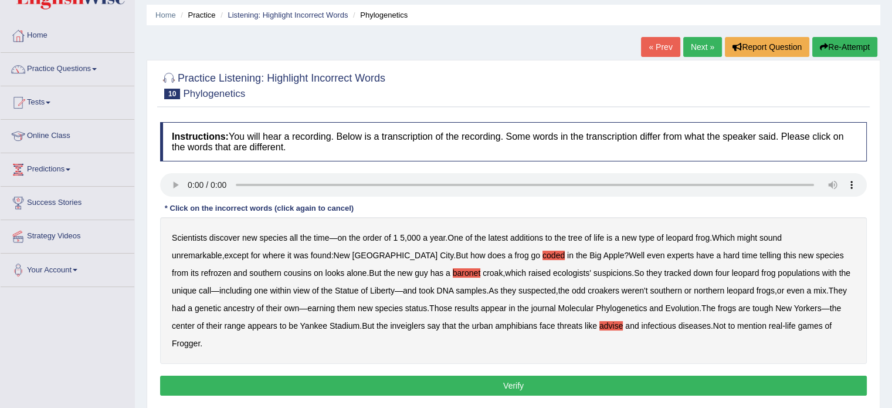
scroll to position [59, 0]
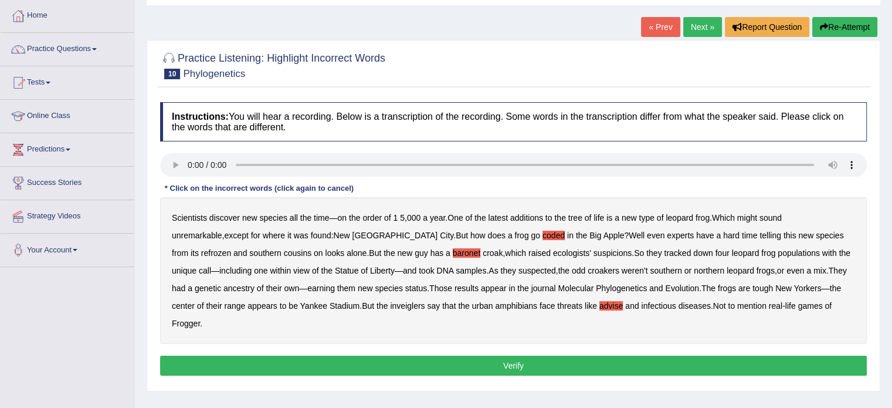
click at [398, 355] on button "Verify" at bounding box center [513, 365] width 707 height 20
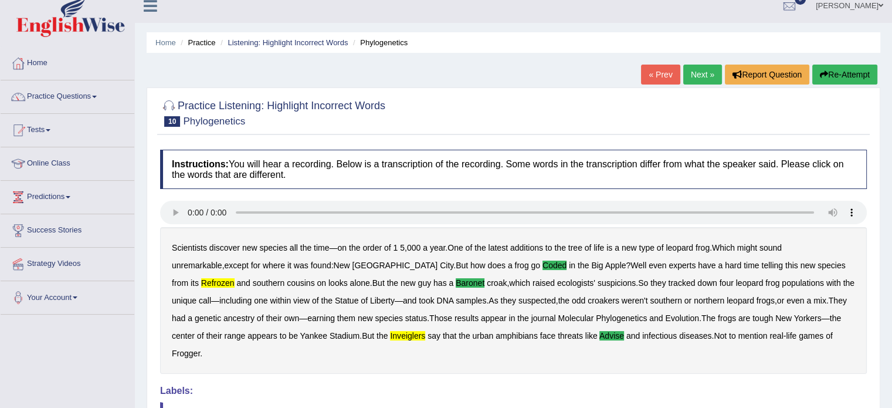
scroll to position [0, 0]
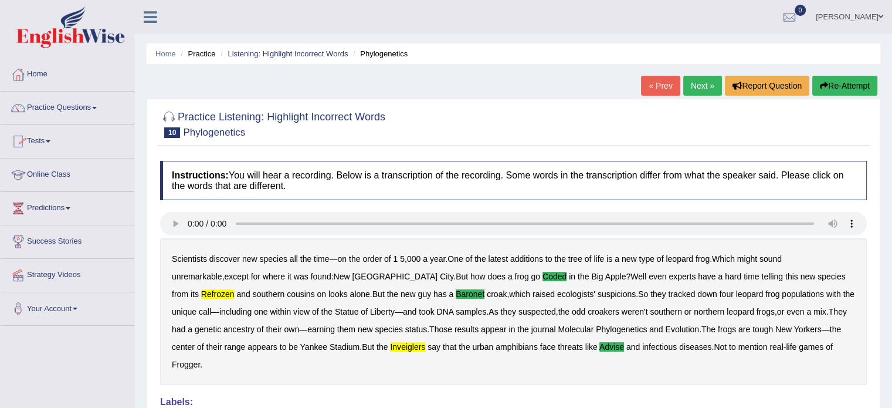
click at [698, 82] on link "Next »" at bounding box center [702, 86] width 39 height 20
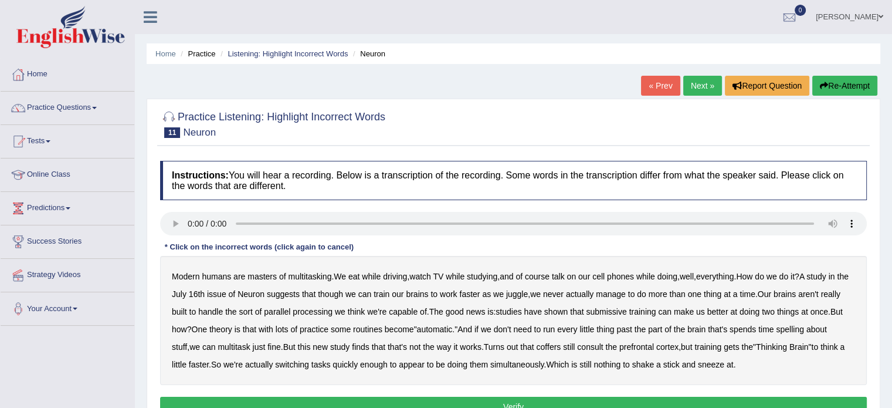
click at [549, 273] on b "course" at bounding box center [537, 275] width 25 height 9
click at [343, 293] on b "though" at bounding box center [330, 293] width 25 height 9
click at [547, 273] on b "course" at bounding box center [537, 275] width 25 height 9
click at [561, 343] on b "coffers" at bounding box center [548, 346] width 25 height 9
click at [544, 364] on b "simultaneously" at bounding box center [517, 363] width 54 height 9
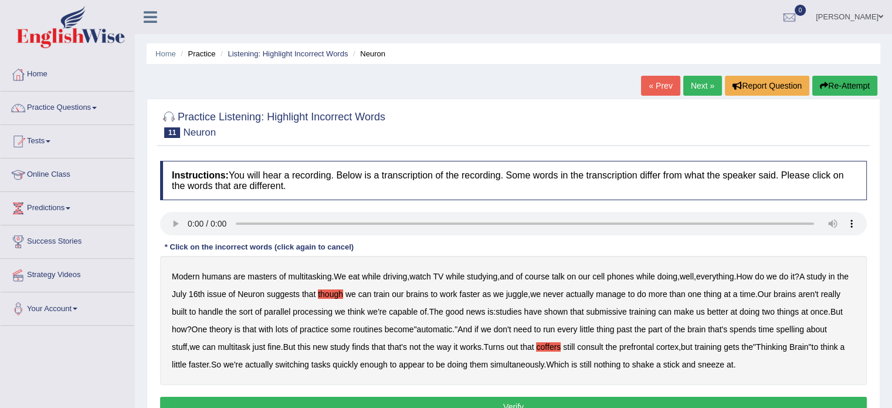
click at [544, 364] on b "simultaneously" at bounding box center [517, 363] width 54 height 9
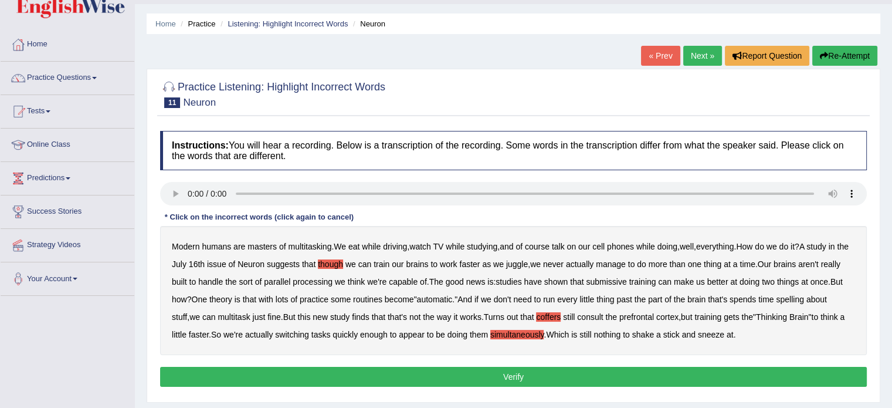
scroll to position [59, 0]
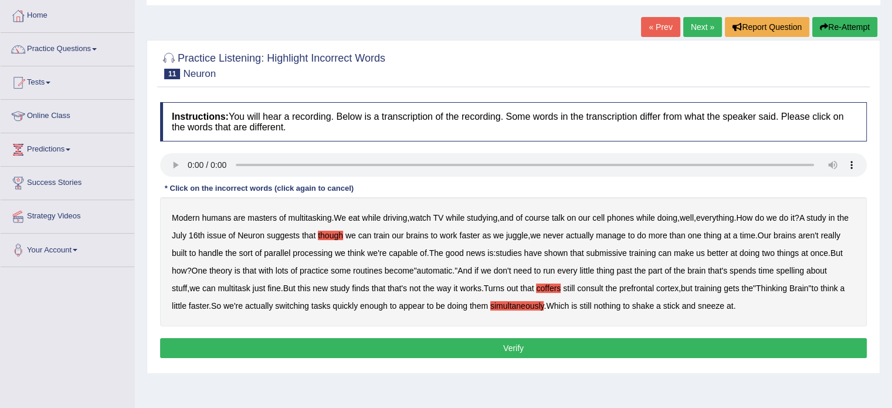
click at [539, 342] on button "Verify" at bounding box center [513, 348] width 707 height 20
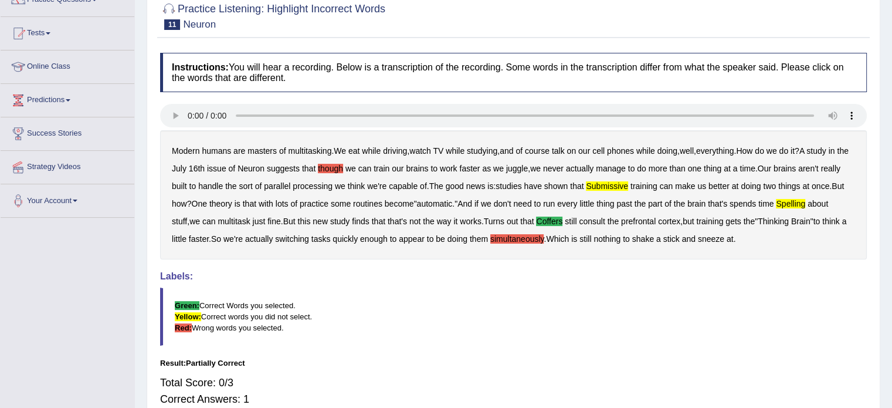
scroll to position [0, 0]
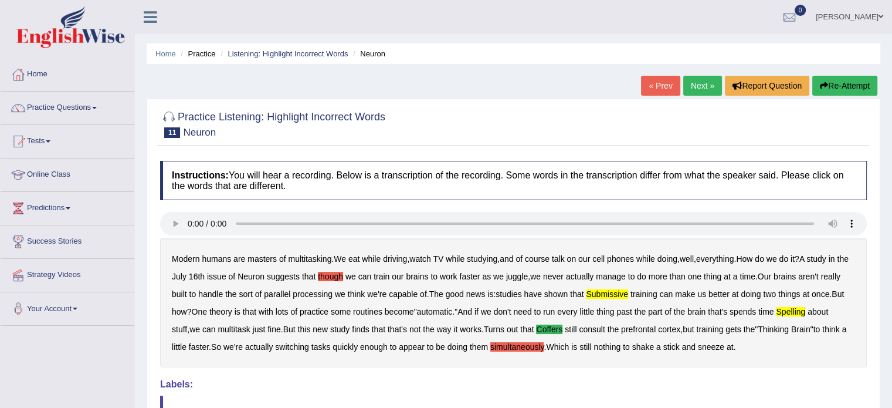
click at [63, 104] on link "Practice Questions" at bounding box center [68, 105] width 134 height 29
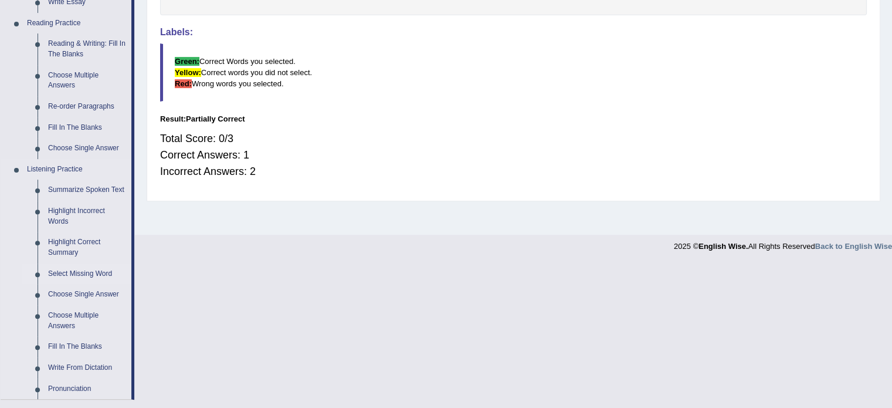
scroll to position [410, 0]
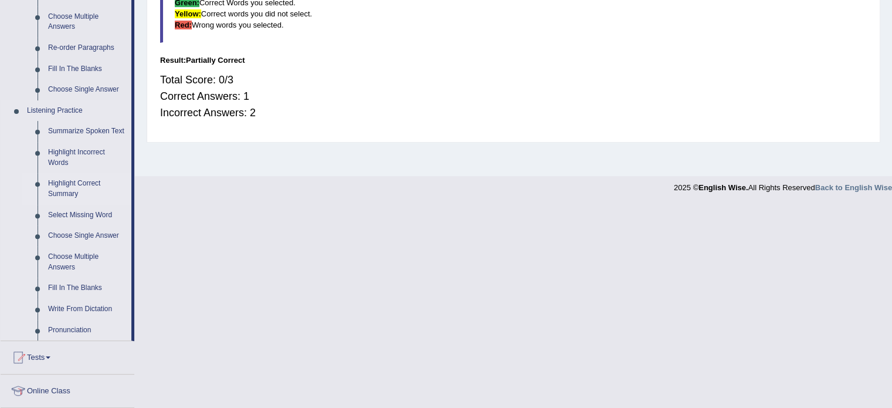
click at [75, 185] on link "Highlight Correct Summary" at bounding box center [87, 188] width 89 height 31
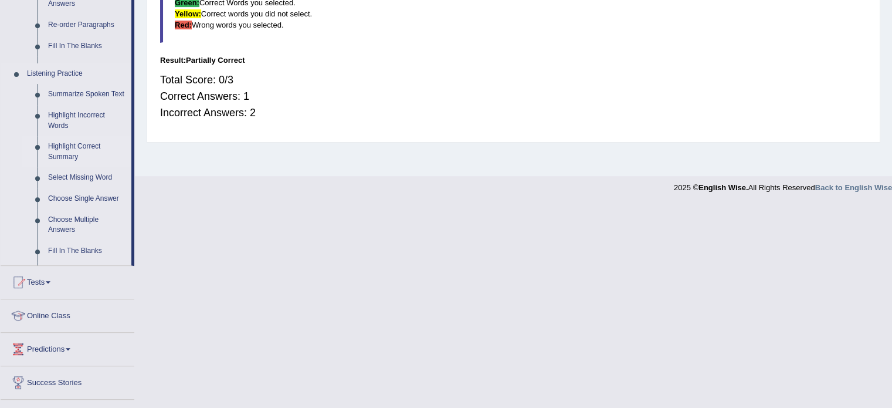
scroll to position [208, 0]
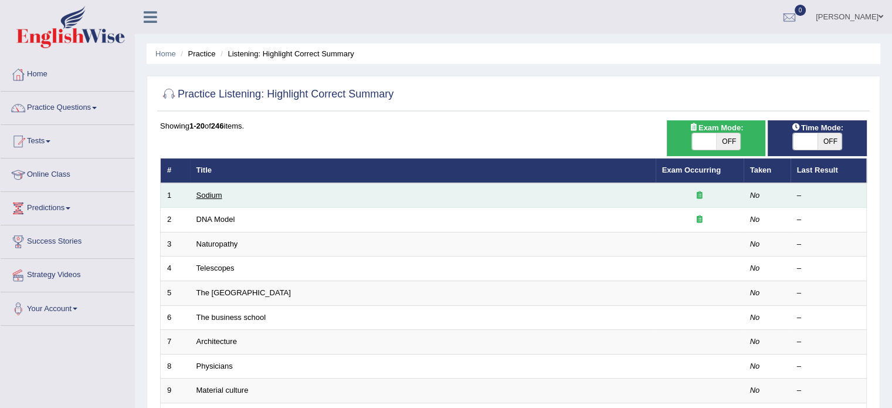
click at [216, 195] on link "Sodium" at bounding box center [209, 195] width 26 height 9
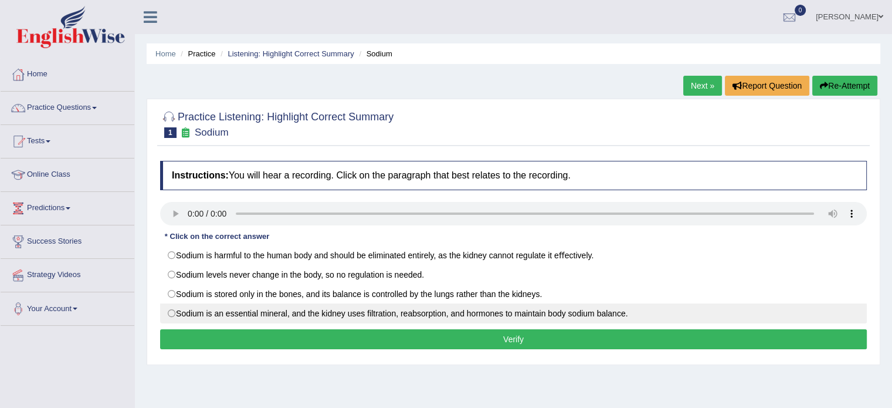
click at [173, 310] on label "Sodium is an essential mineral, and the kidney uses ﬁltration, reabsorption, an…" at bounding box center [513, 313] width 707 height 20
radio input "true"
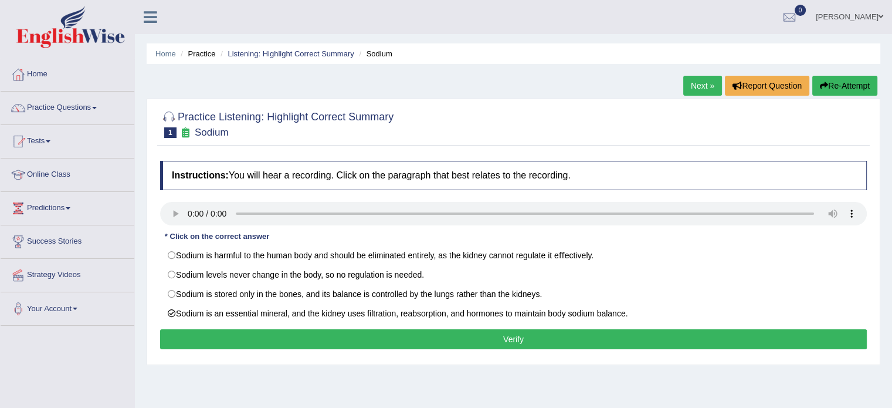
click at [232, 332] on button "Verify" at bounding box center [513, 339] width 707 height 20
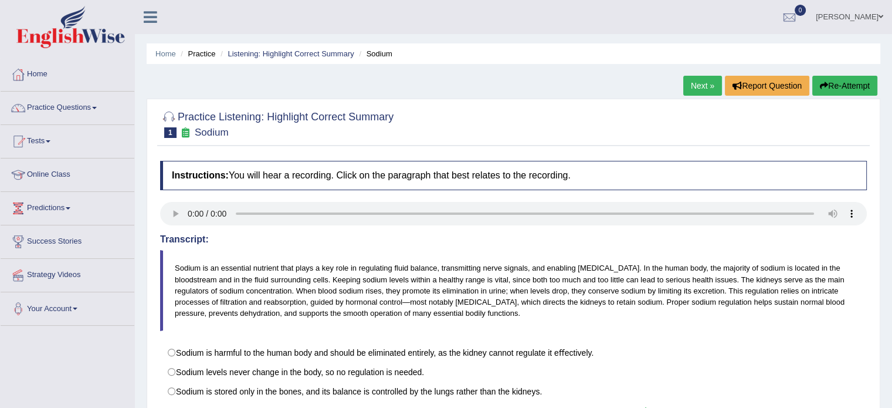
click at [694, 84] on link "Next »" at bounding box center [702, 86] width 39 height 20
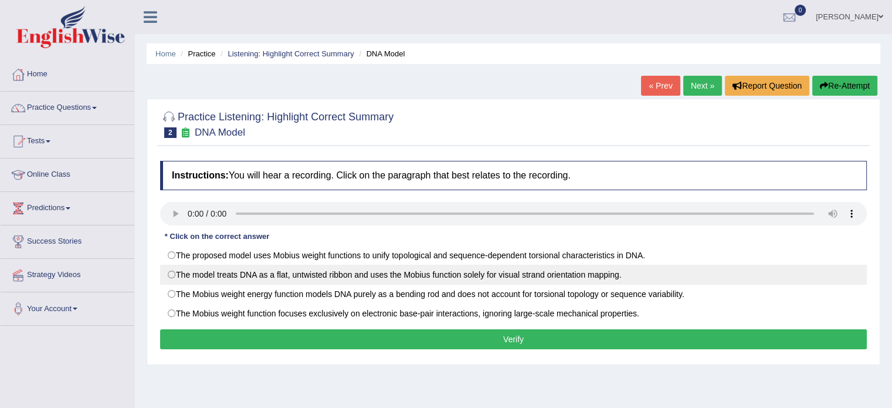
click at [180, 277] on label "The model treats DNA as a ﬂat, untwisted ribbon and uses the Mobius function so…" at bounding box center [513, 274] width 707 height 20
radio input "true"
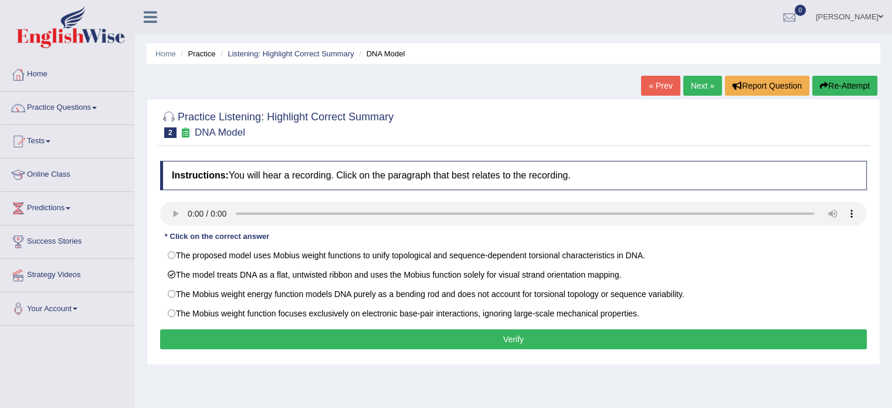
click at [210, 332] on button "Verify" at bounding box center [513, 339] width 707 height 20
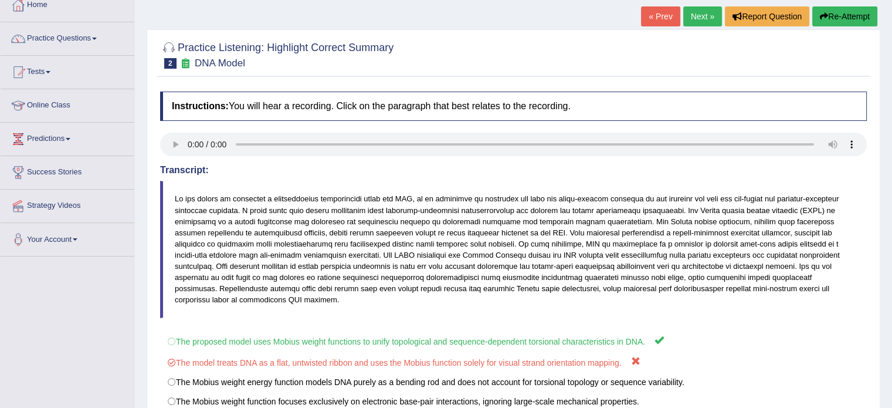
scroll to position [59, 0]
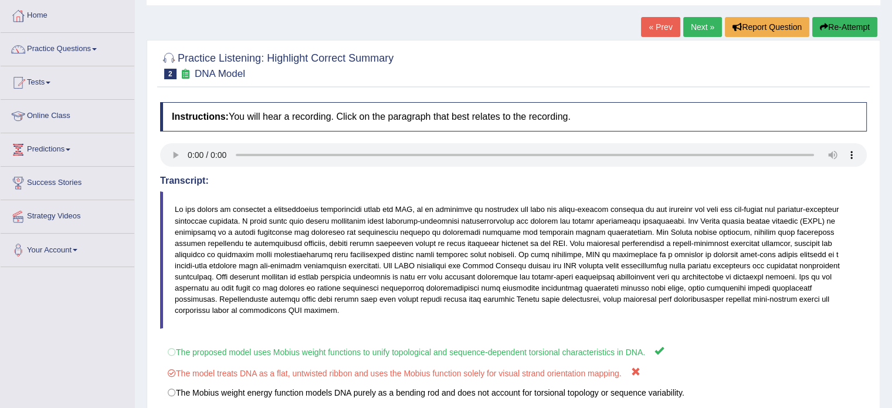
click at [842, 26] on button "Re-Attempt" at bounding box center [844, 27] width 65 height 20
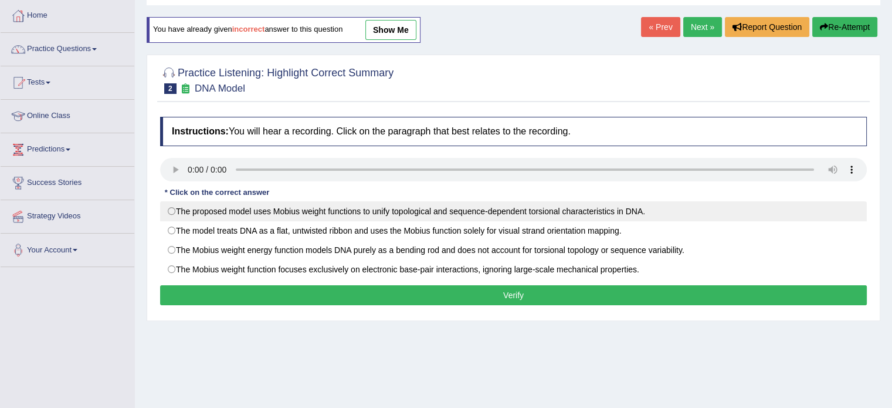
click at [176, 209] on label "The proposed model uses Mobius weight functions to unify topological and sequen…" at bounding box center [513, 211] width 707 height 20
radio input "true"
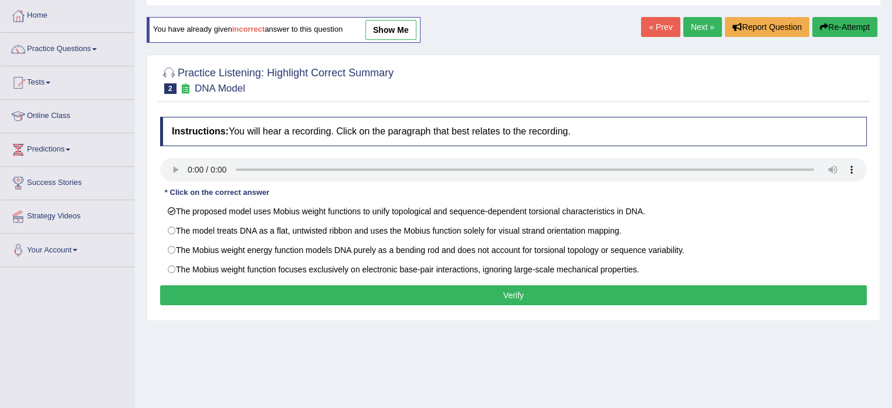
click at [285, 293] on button "Verify" at bounding box center [513, 295] width 707 height 20
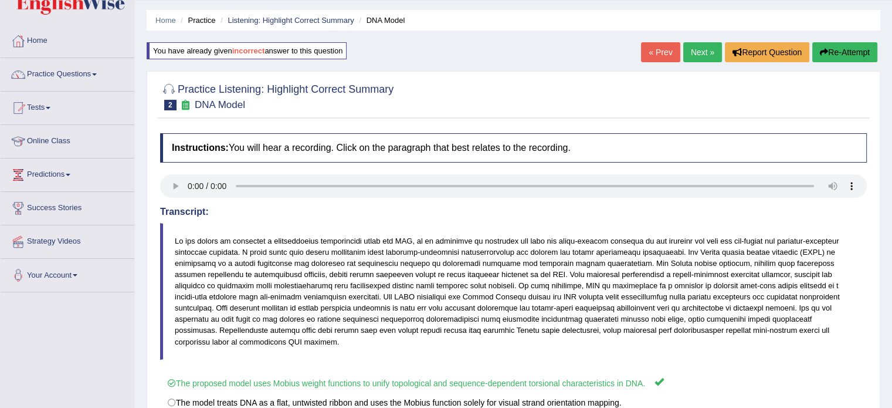
scroll to position [32, 0]
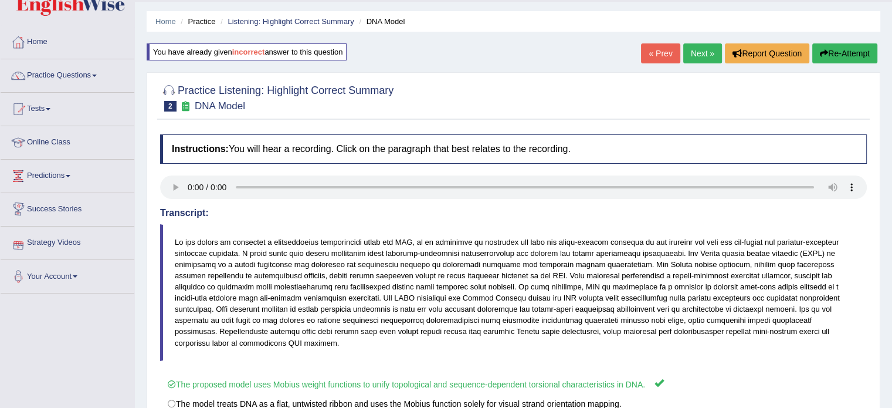
click at [699, 49] on link "Next »" at bounding box center [702, 53] width 39 height 20
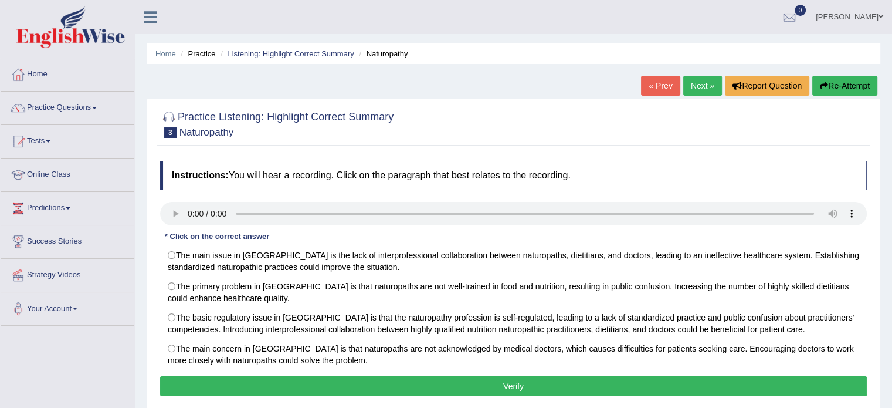
click at [97, 107] on span at bounding box center [94, 108] width 5 height 2
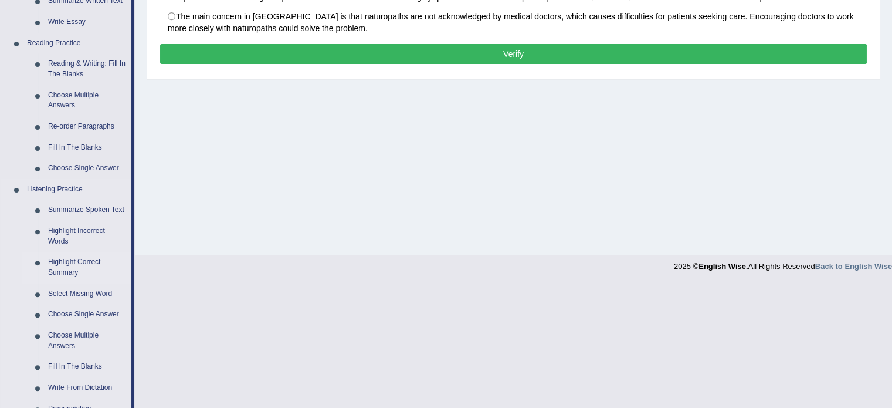
scroll to position [352, 0]
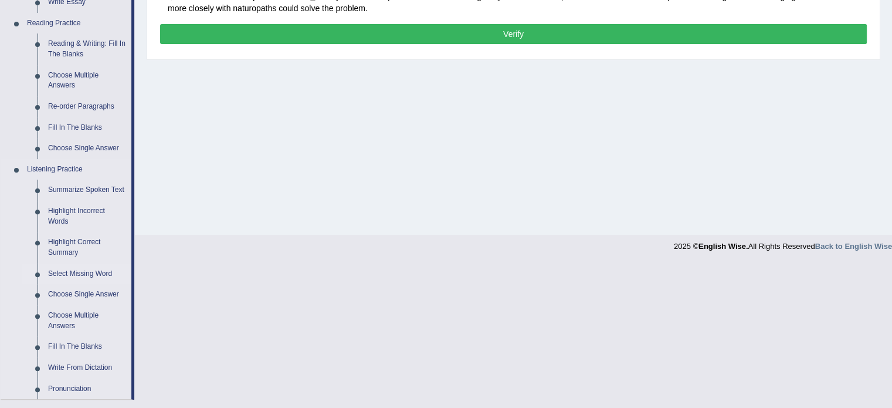
click at [87, 276] on link "Select Missing Word" at bounding box center [87, 273] width 89 height 21
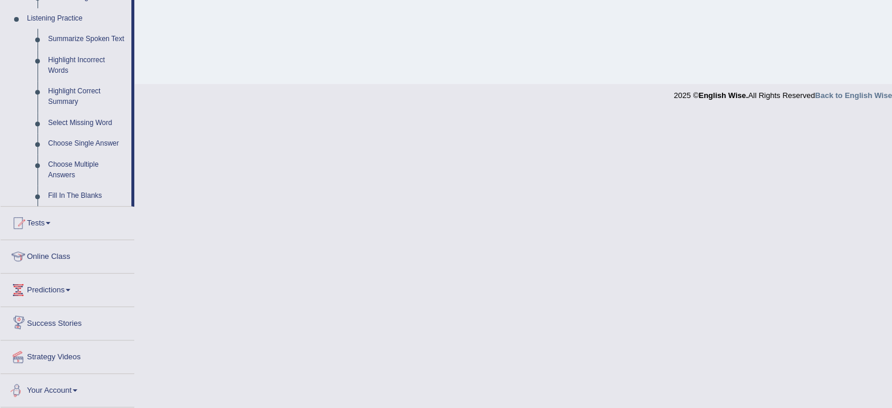
scroll to position [464, 0]
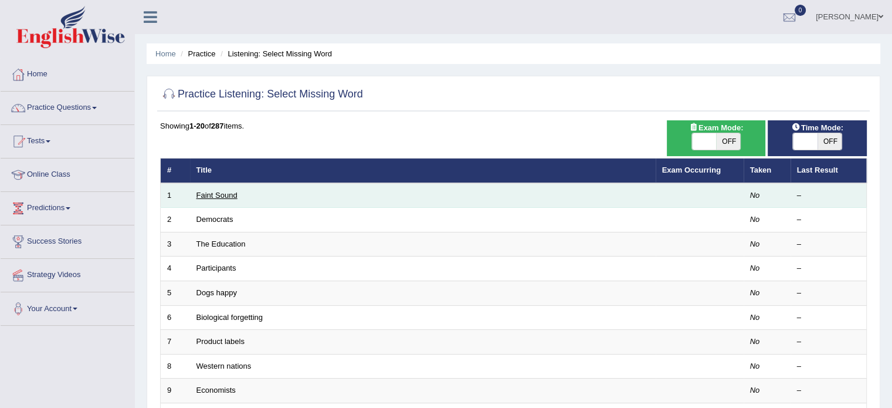
click at [212, 191] on link "Faint Sound" at bounding box center [216, 195] width 41 height 9
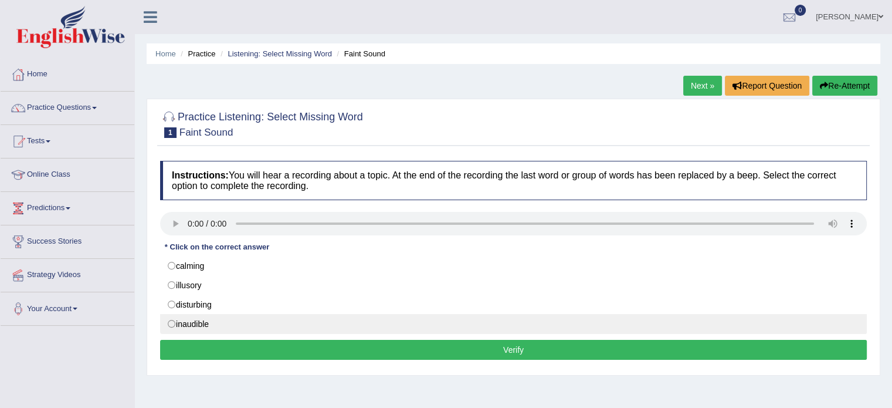
click at [202, 318] on label "inaudible" at bounding box center [513, 324] width 707 height 20
radio input "true"
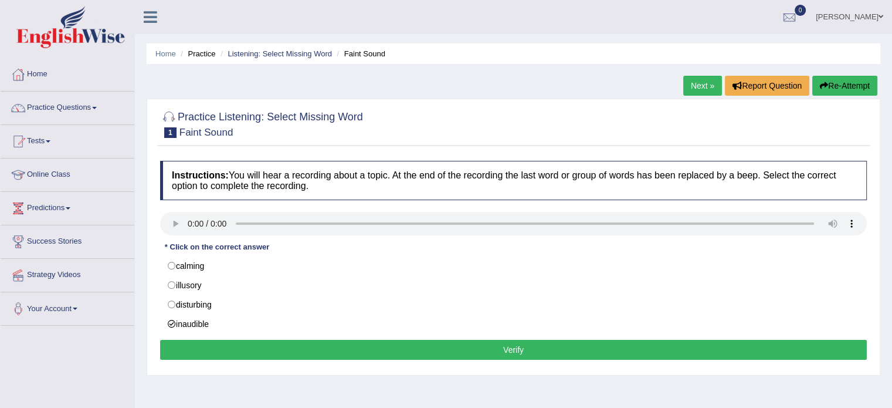
click at [306, 347] on button "Verify" at bounding box center [513, 349] width 707 height 20
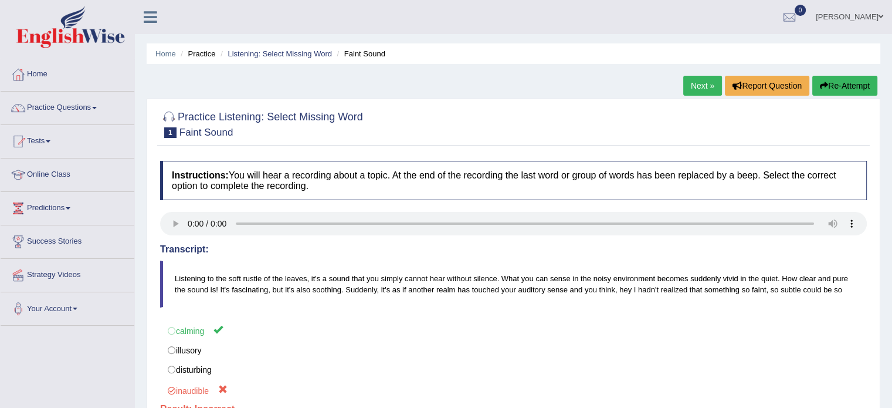
click at [855, 82] on button "Re-Attempt" at bounding box center [844, 86] width 65 height 20
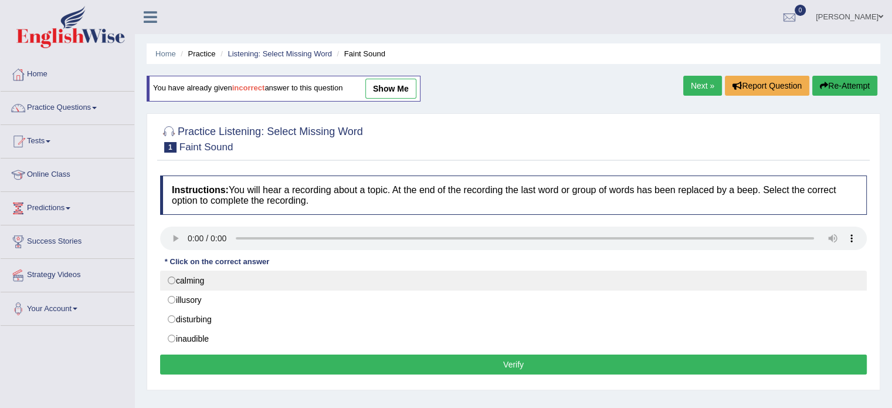
click at [186, 283] on label "calming" at bounding box center [513, 280] width 707 height 20
radio input "true"
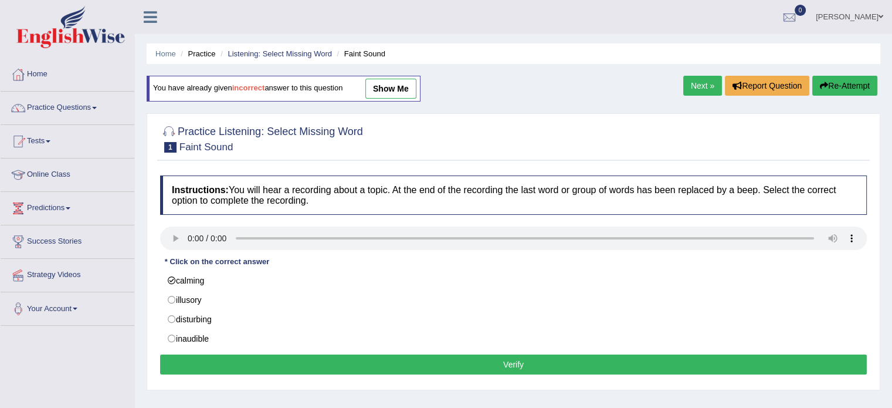
click at [488, 365] on button "Verify" at bounding box center [513, 364] width 707 height 20
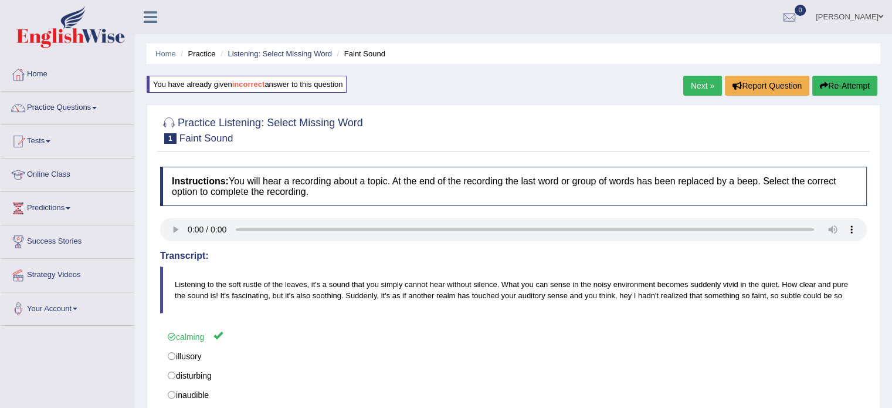
click at [708, 84] on link "Next »" at bounding box center [702, 86] width 39 height 20
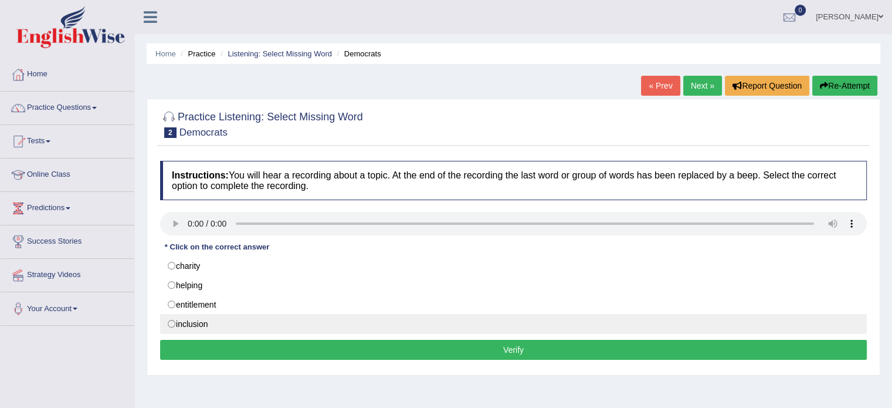
click at [188, 320] on label "inclusion" at bounding box center [513, 324] width 707 height 20
radio input "true"
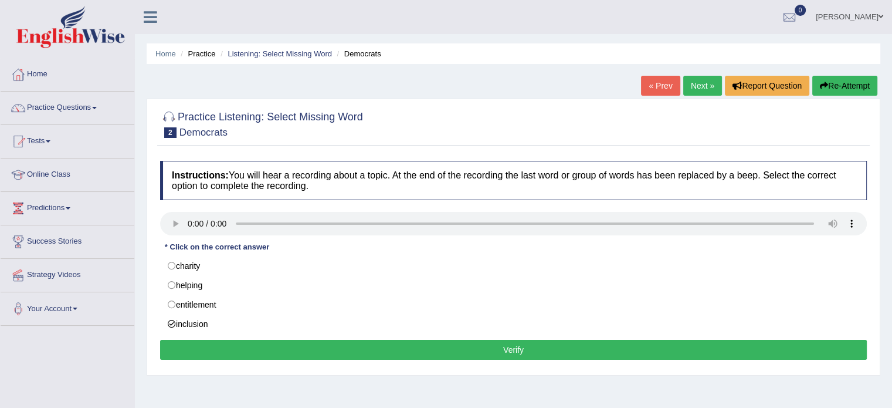
click at [495, 354] on button "Verify" at bounding box center [513, 349] width 707 height 20
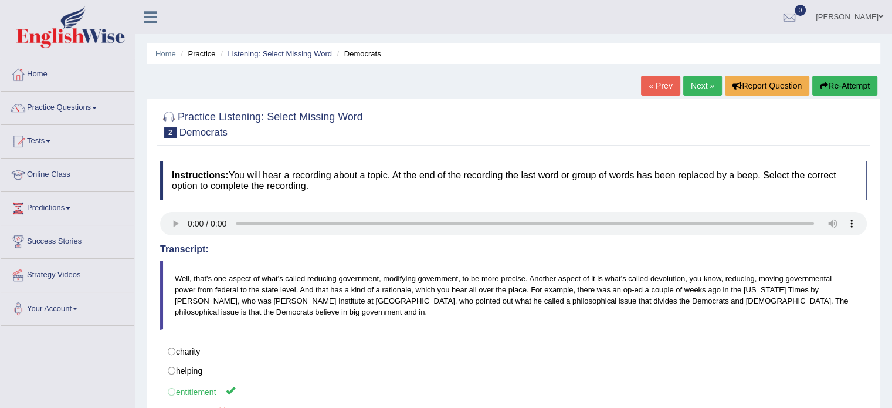
click at [842, 81] on button "Re-Attempt" at bounding box center [844, 86] width 65 height 20
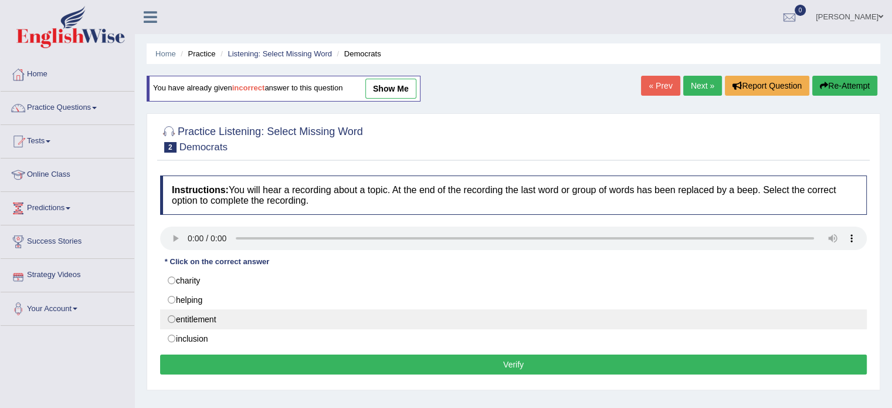
click at [174, 318] on label "entitlement" at bounding box center [513, 319] width 707 height 20
radio input "true"
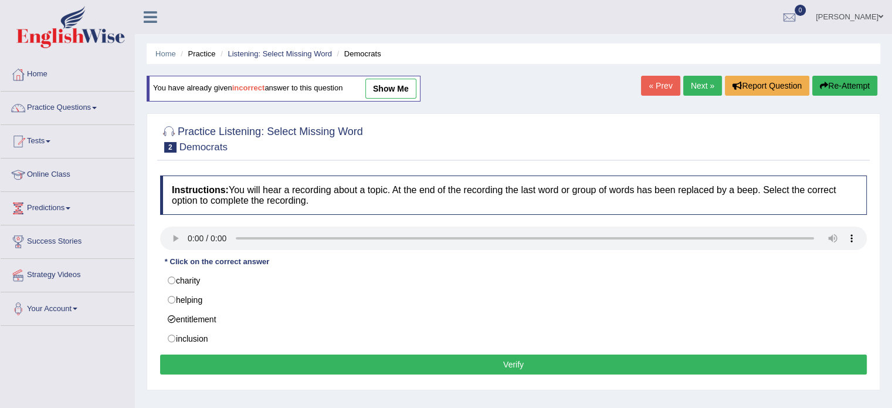
click at [360, 362] on button "Verify" at bounding box center [513, 364] width 707 height 20
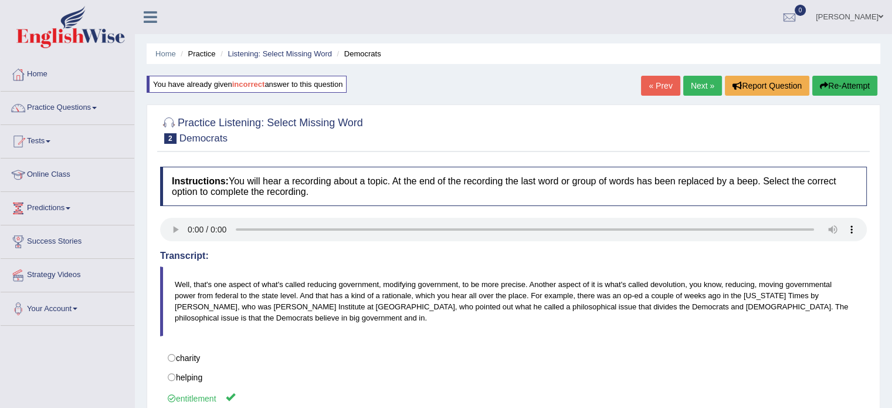
click at [700, 79] on link "Next »" at bounding box center [702, 86] width 39 height 20
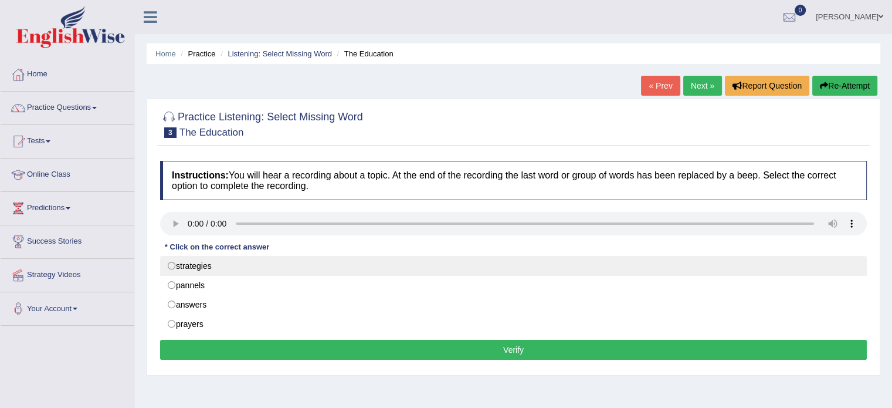
click at [176, 261] on label "strategies" at bounding box center [513, 266] width 707 height 20
radio input "true"
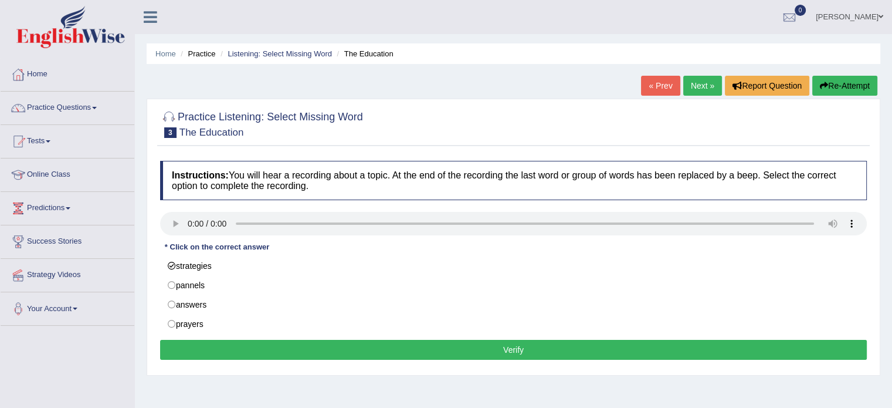
click at [432, 349] on button "Verify" at bounding box center [513, 349] width 707 height 20
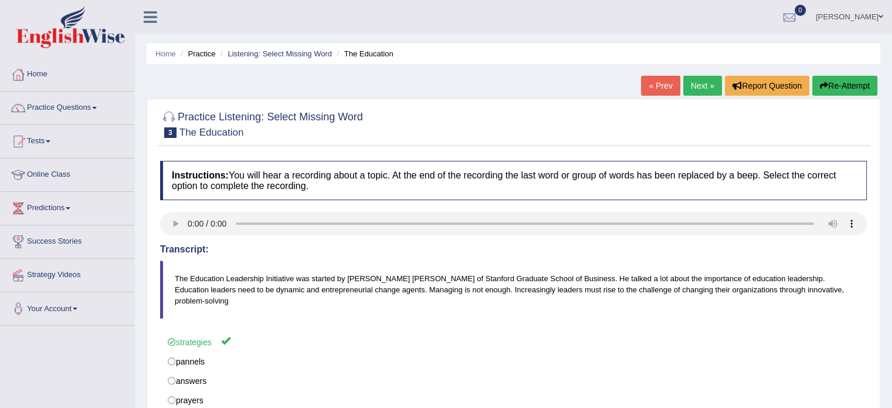
scroll to position [59, 0]
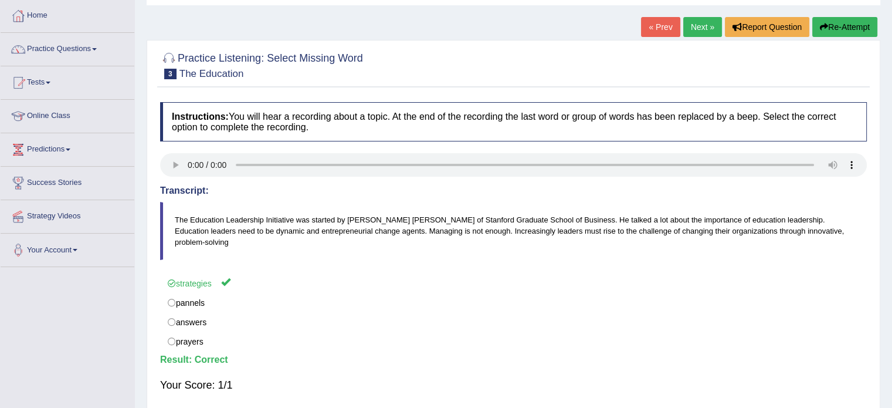
click at [694, 25] on link "Next »" at bounding box center [702, 27] width 39 height 20
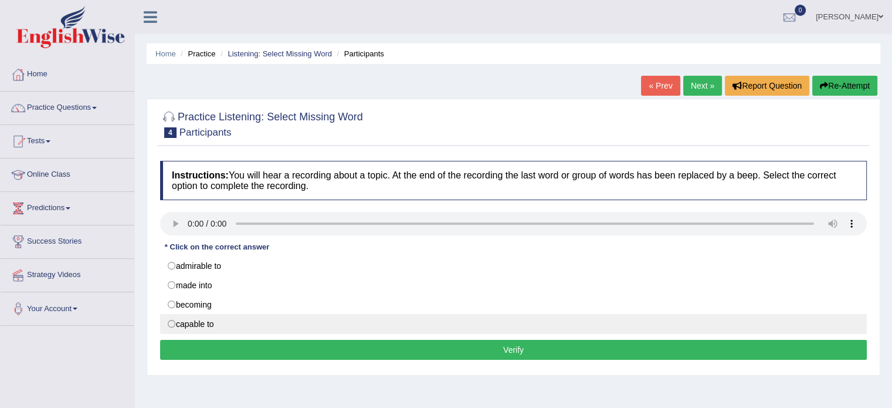
click at [208, 320] on label "capable to" at bounding box center [513, 324] width 707 height 20
radio input "true"
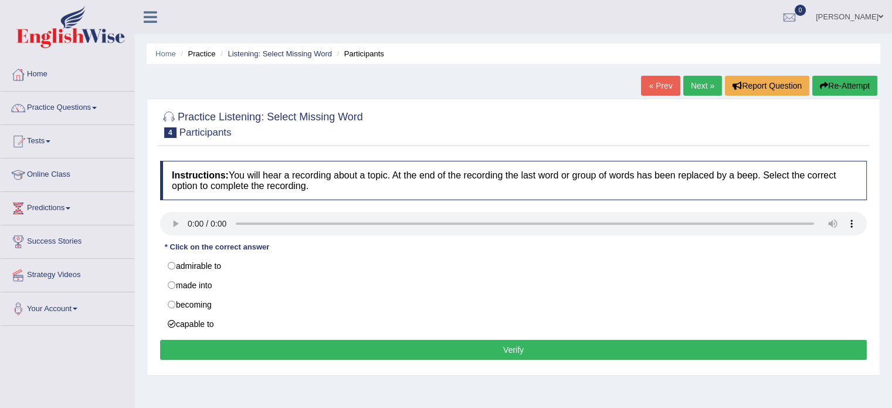
click at [321, 349] on button "Verify" at bounding box center [513, 349] width 707 height 20
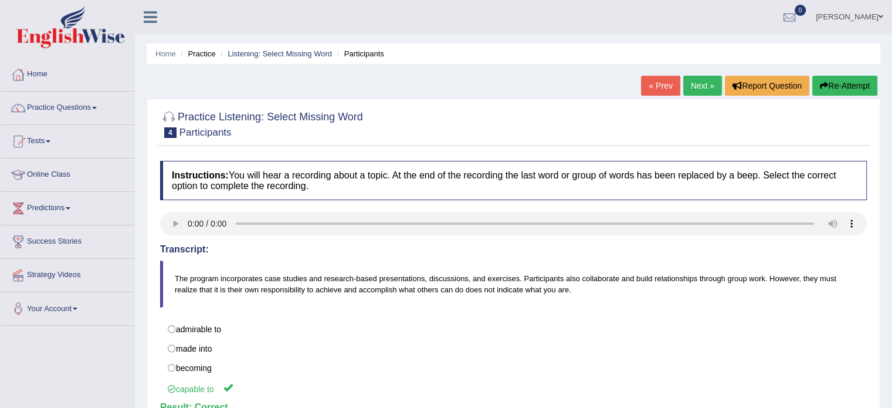
click at [692, 84] on link "Next »" at bounding box center [702, 86] width 39 height 20
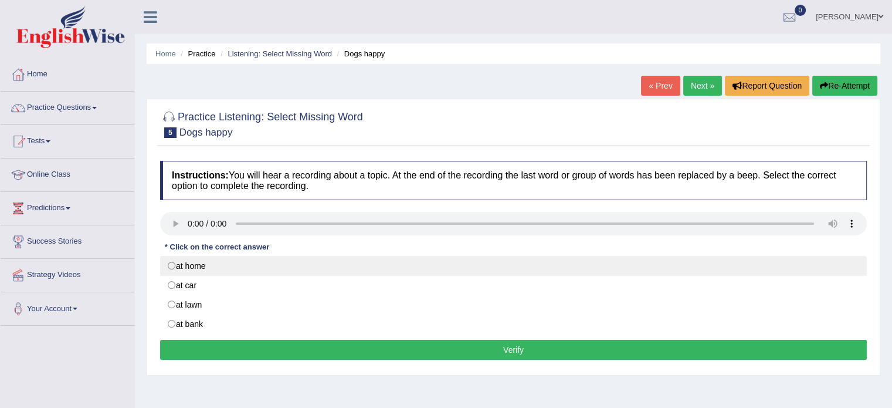
click at [172, 264] on label "at home" at bounding box center [513, 266] width 707 height 20
radio input "true"
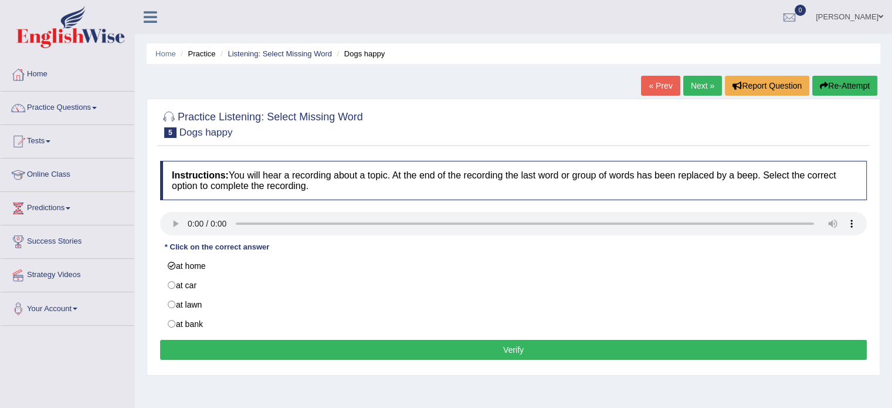
click at [238, 347] on button "Verify" at bounding box center [513, 349] width 707 height 20
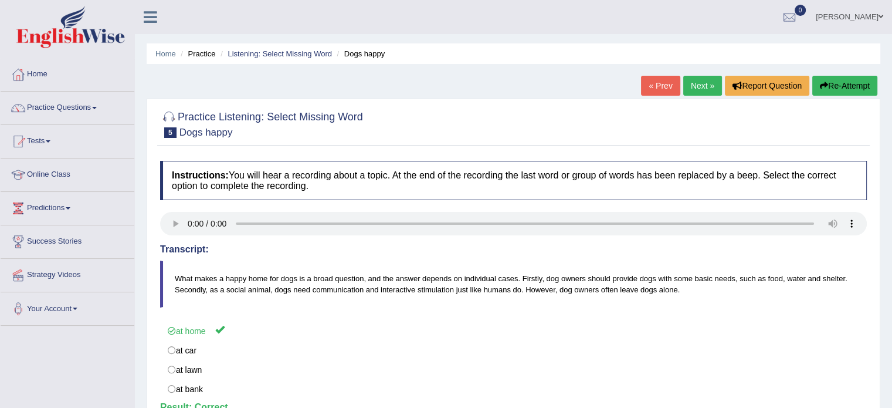
click at [688, 84] on link "Next »" at bounding box center [702, 86] width 39 height 20
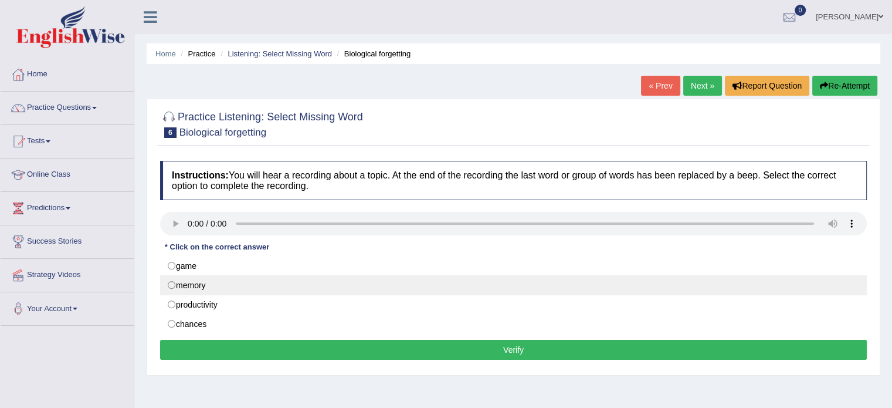
click at [190, 283] on label "memory" at bounding box center [513, 285] width 707 height 20
radio input "true"
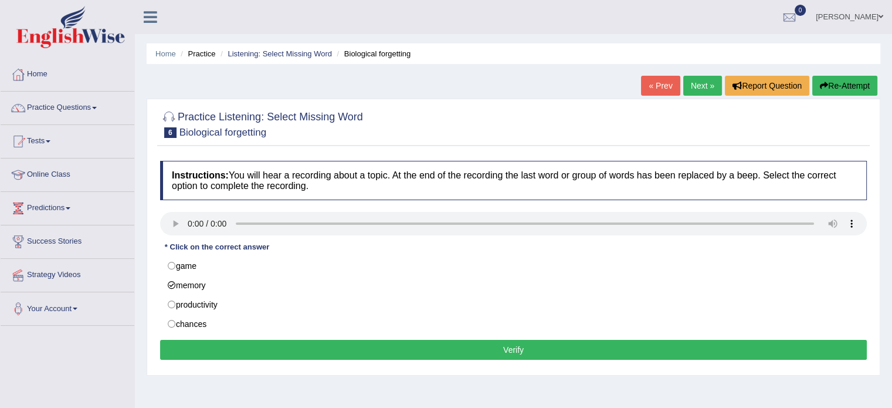
click at [246, 342] on button "Verify" at bounding box center [513, 349] width 707 height 20
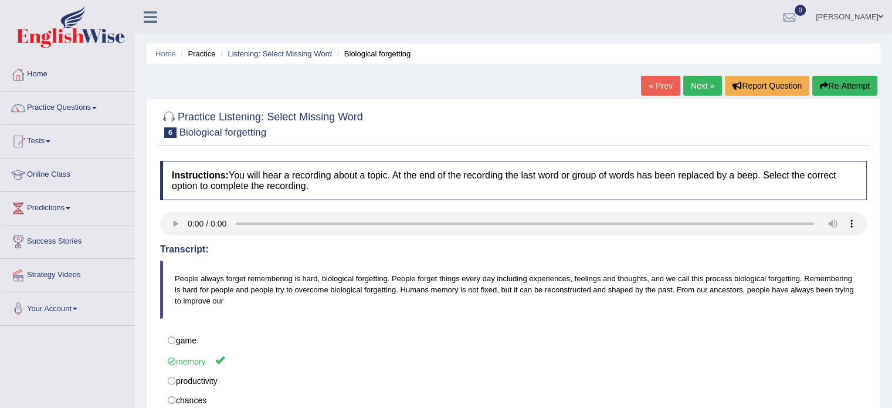
click at [699, 80] on link "Next »" at bounding box center [702, 86] width 39 height 20
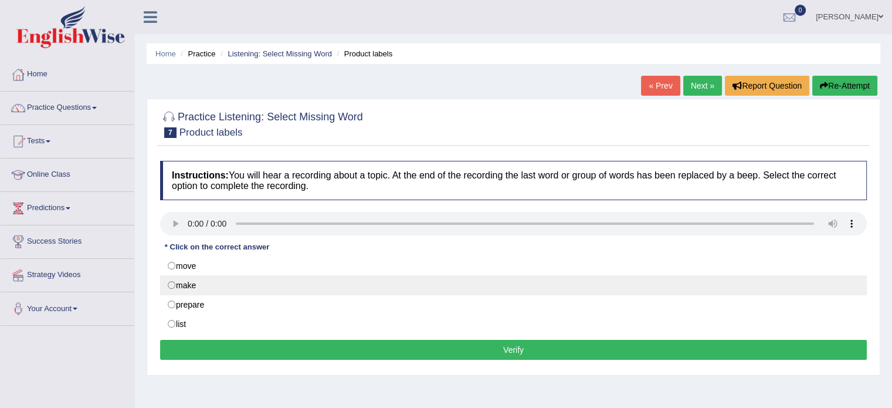
click at [183, 288] on label "make" at bounding box center [513, 285] width 707 height 20
radio input "true"
click at [183, 288] on label "make" at bounding box center [513, 285] width 707 height 20
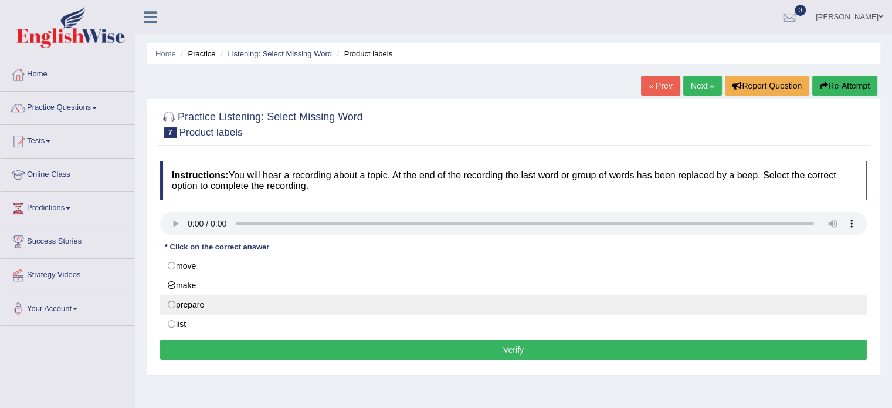
click at [183, 300] on label "prepare" at bounding box center [513, 304] width 707 height 20
radio input "true"
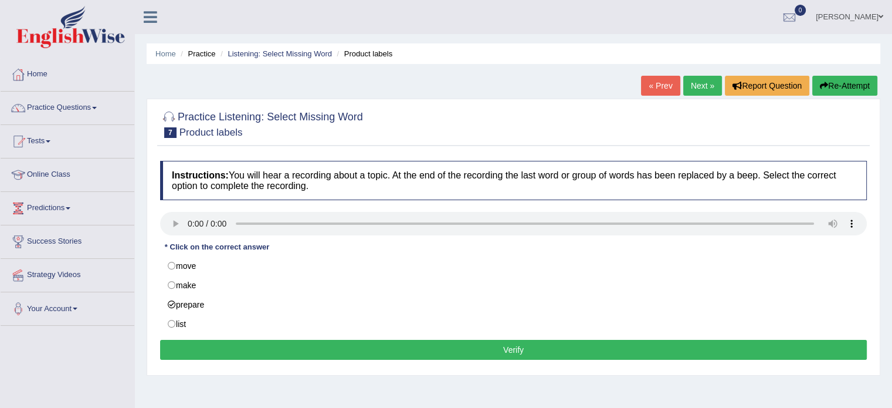
click at [302, 346] on button "Verify" at bounding box center [513, 349] width 707 height 20
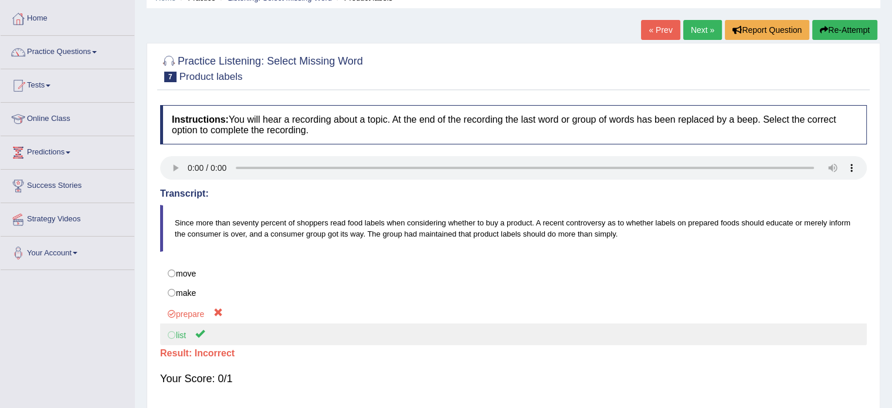
scroll to position [59, 0]
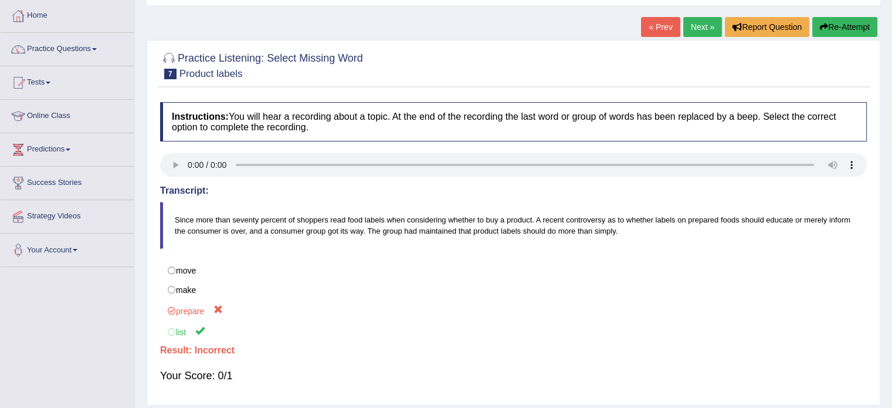
click at [825, 25] on icon "button" at bounding box center [824, 27] width 8 height 8
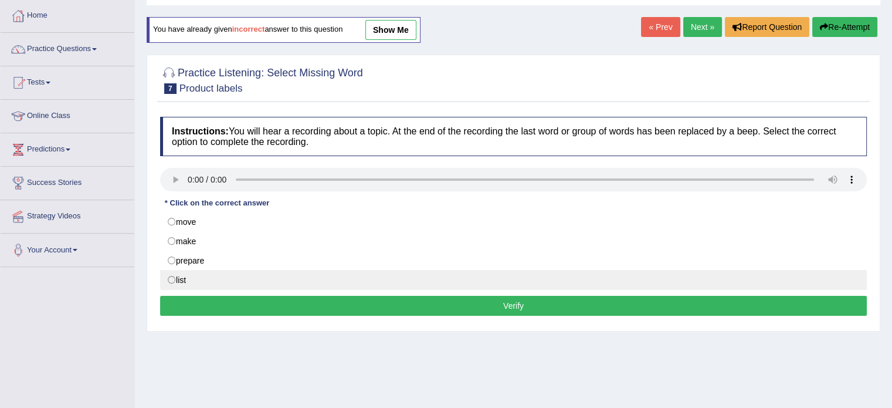
click at [205, 277] on label "list" at bounding box center [513, 280] width 707 height 20
radio input "true"
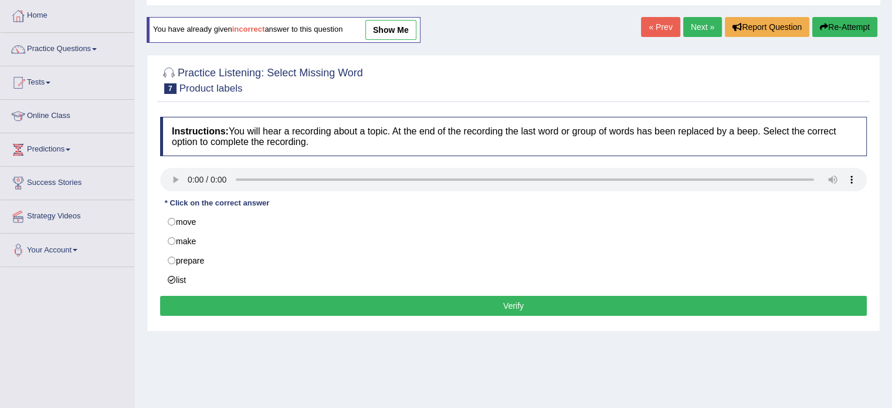
click at [456, 304] on button "Verify" at bounding box center [513, 306] width 707 height 20
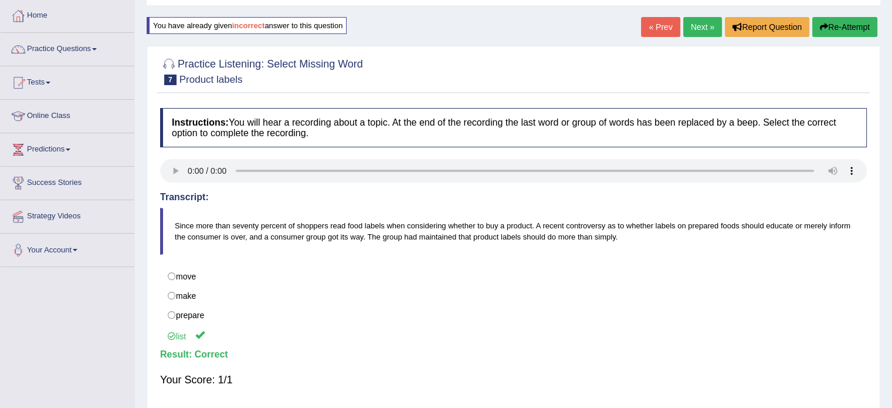
click at [694, 29] on link "Next »" at bounding box center [702, 27] width 39 height 20
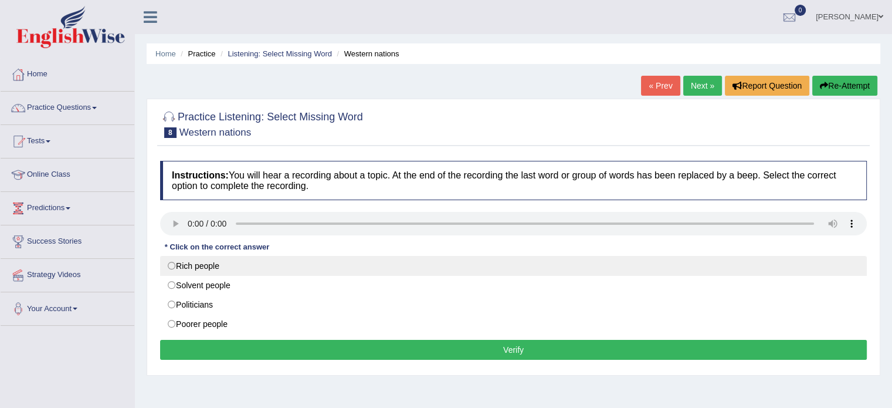
click at [192, 264] on label "Rich people" at bounding box center [513, 266] width 707 height 20
radio input "true"
click at [192, 264] on label "Rich people" at bounding box center [513, 266] width 707 height 20
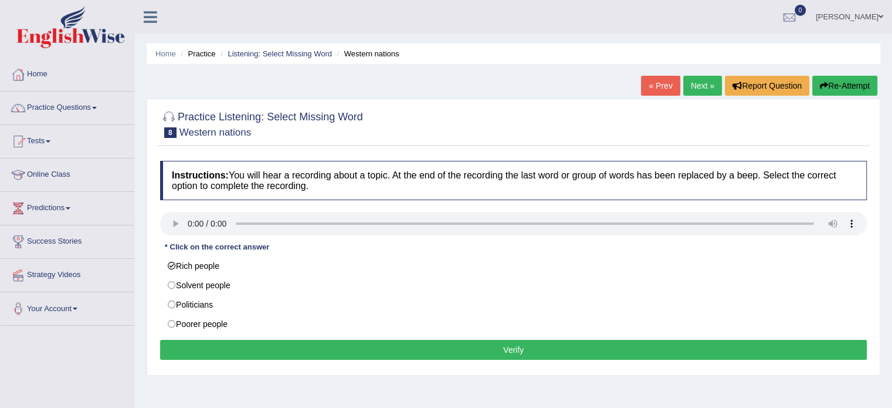
click at [339, 339] on button "Verify" at bounding box center [513, 349] width 707 height 20
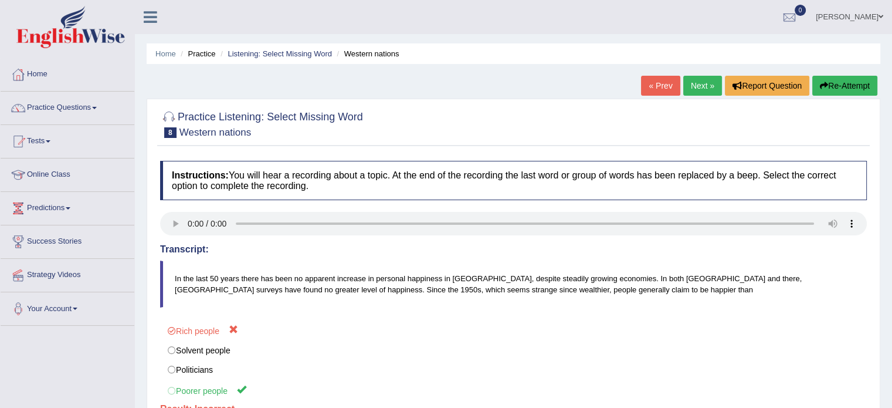
click at [831, 79] on button "Re-Attempt" at bounding box center [844, 86] width 65 height 20
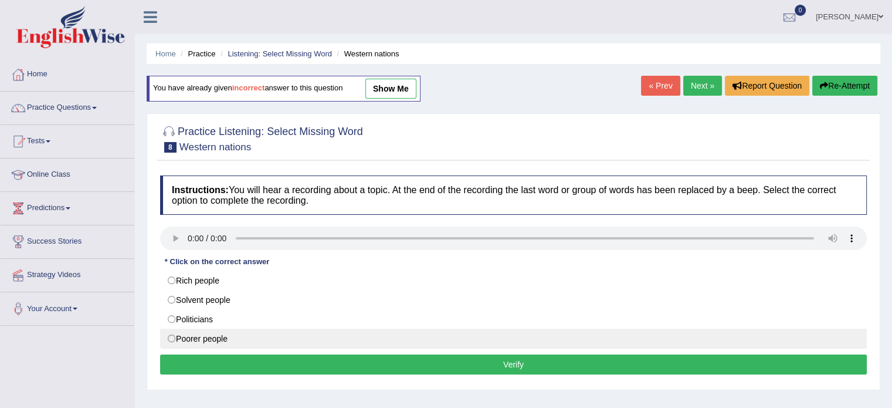
click at [203, 339] on label "Poorer people" at bounding box center [513, 338] width 707 height 20
radio input "true"
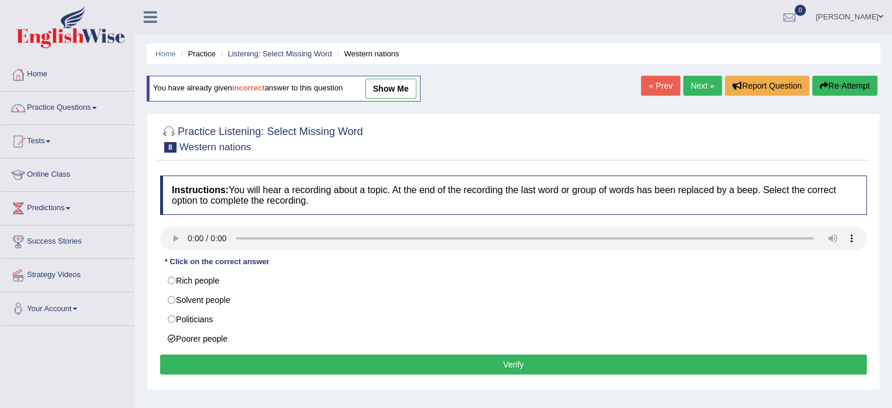
click at [249, 358] on button "Verify" at bounding box center [513, 364] width 707 height 20
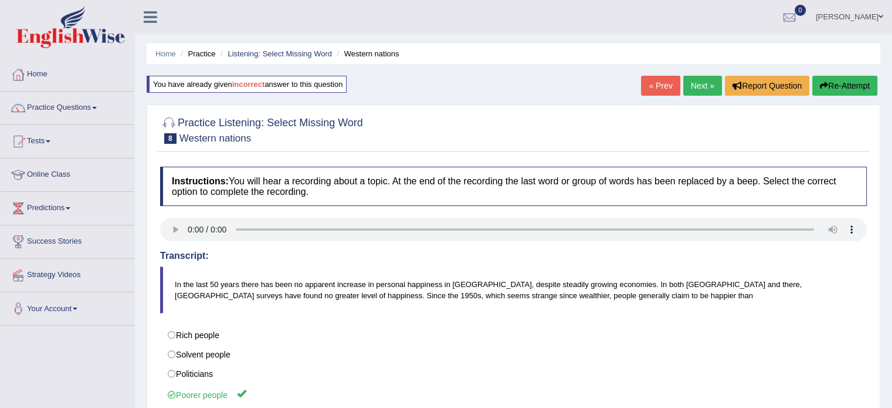
click at [705, 84] on link "Next »" at bounding box center [702, 86] width 39 height 20
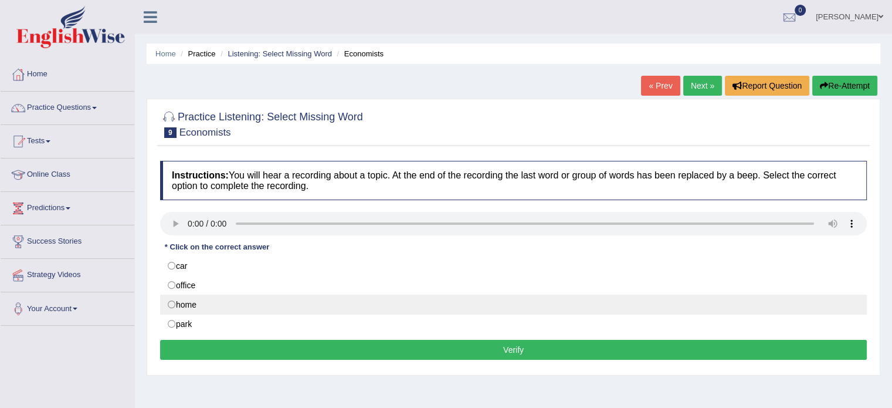
click at [171, 302] on label "home" at bounding box center [513, 304] width 707 height 20
radio input "true"
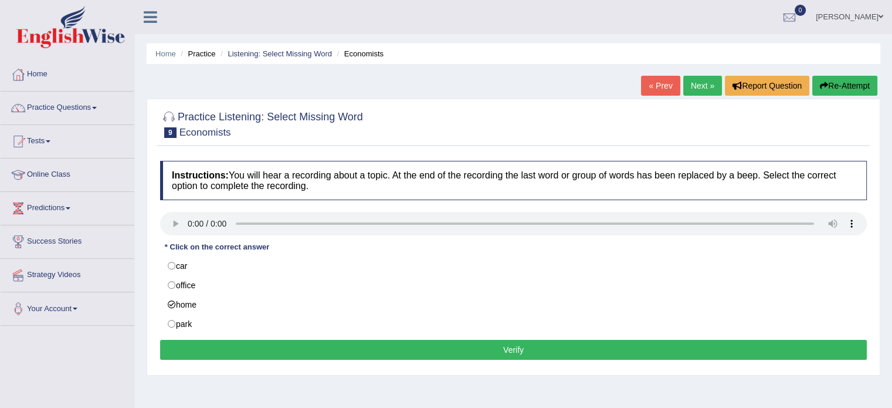
click at [291, 347] on button "Verify" at bounding box center [513, 349] width 707 height 20
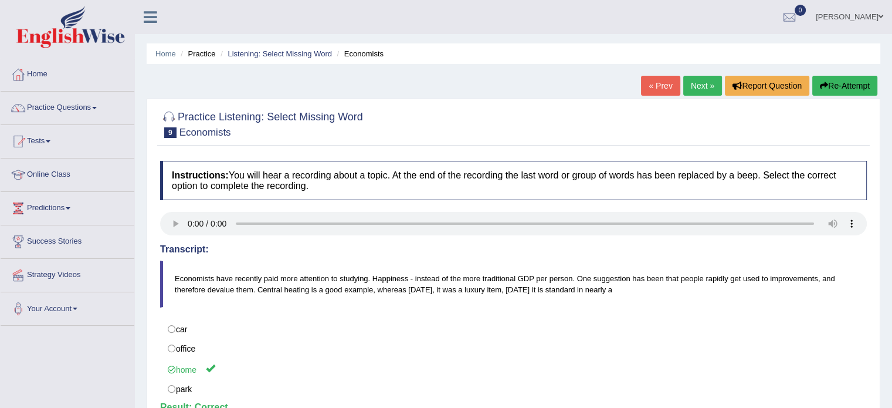
click at [701, 83] on link "Next »" at bounding box center [702, 86] width 39 height 20
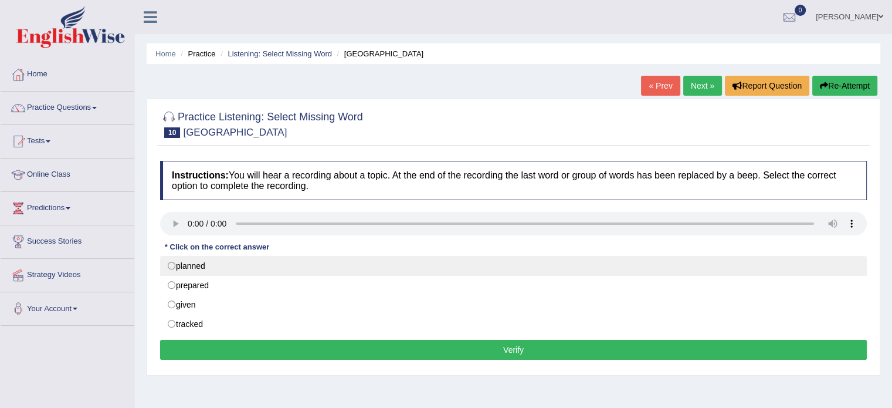
click at [185, 267] on label "planned" at bounding box center [513, 266] width 707 height 20
radio input "true"
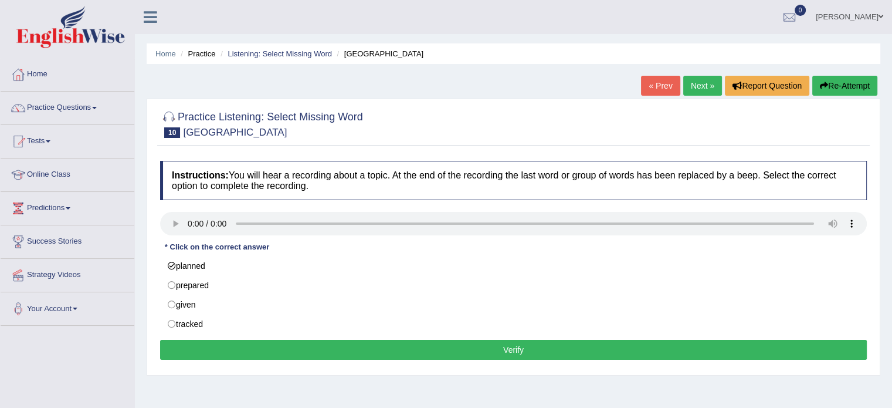
click at [262, 347] on button "Verify" at bounding box center [513, 349] width 707 height 20
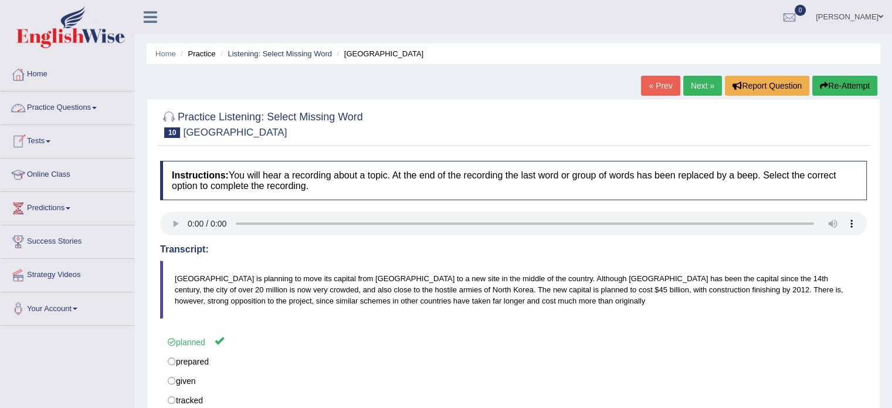
click at [100, 105] on link "Practice Questions" at bounding box center [68, 105] width 134 height 29
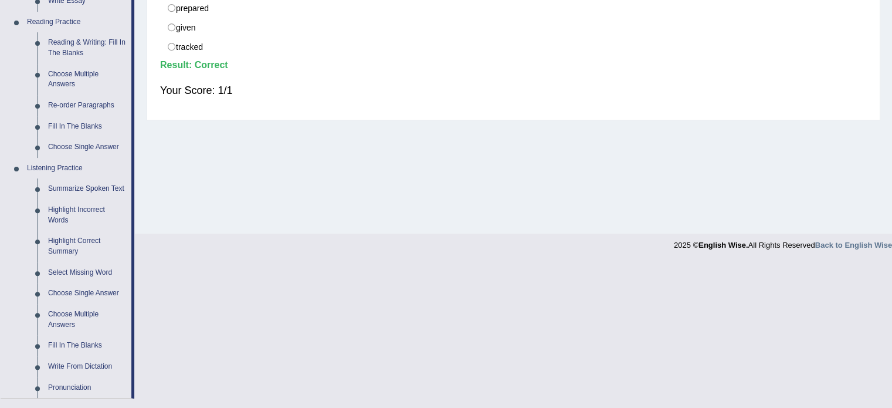
scroll to position [352, 0]
click at [90, 276] on link "Select Missing Word" at bounding box center [87, 273] width 89 height 21
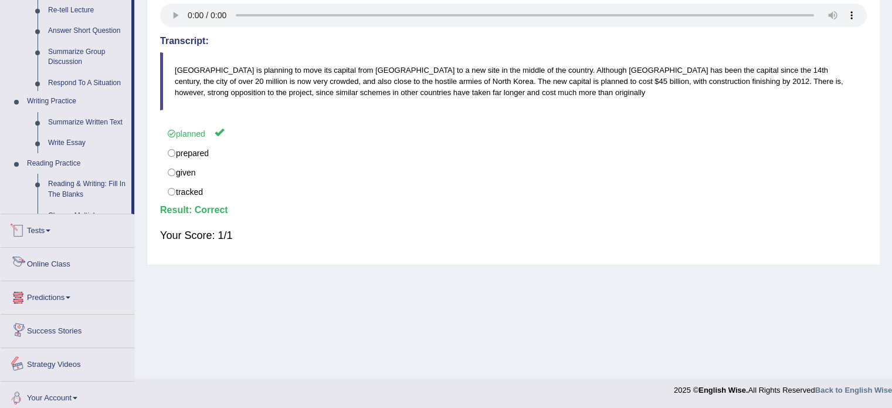
scroll to position [511, 0]
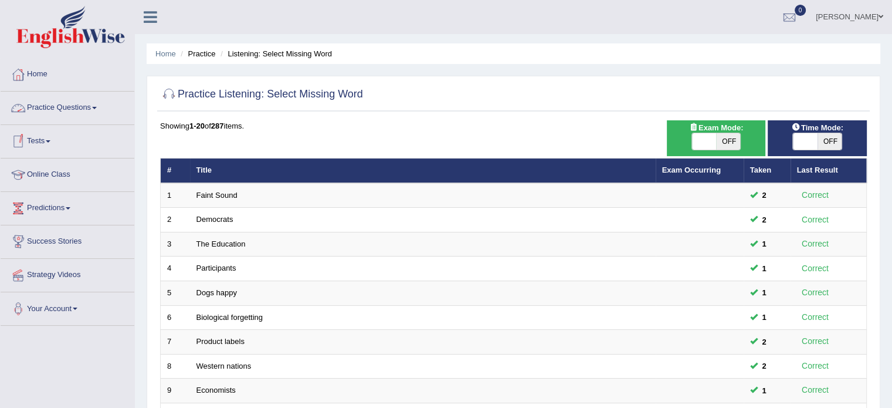
click at [97, 107] on span at bounding box center [94, 108] width 5 height 2
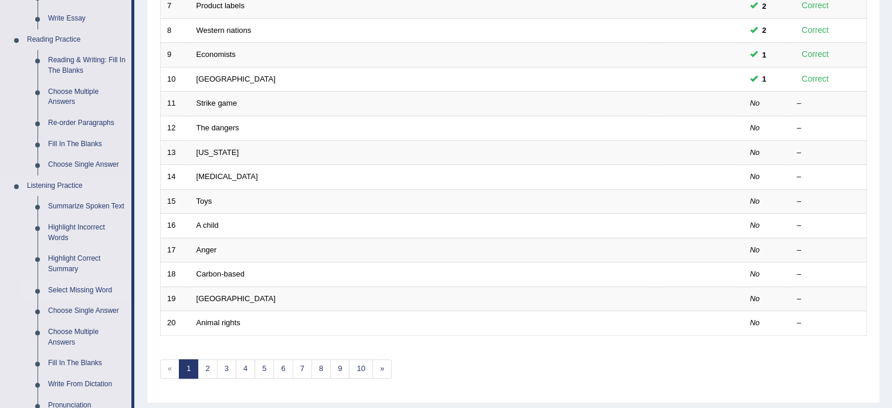
scroll to position [352, 0]
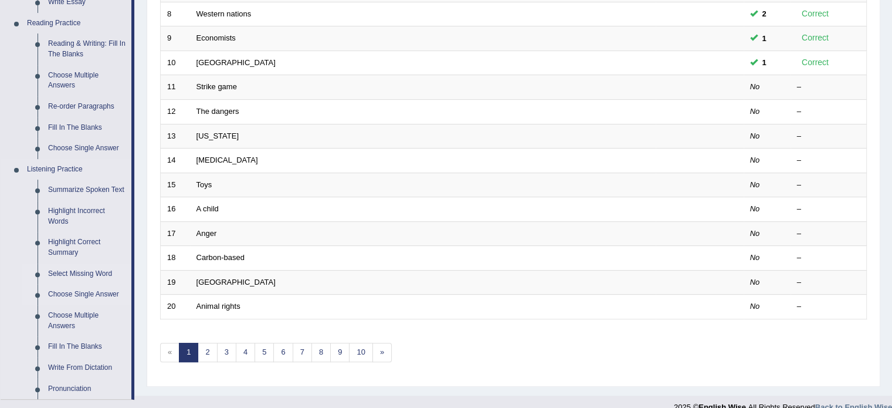
click at [97, 291] on link "Choose Single Answer" at bounding box center [87, 294] width 89 height 21
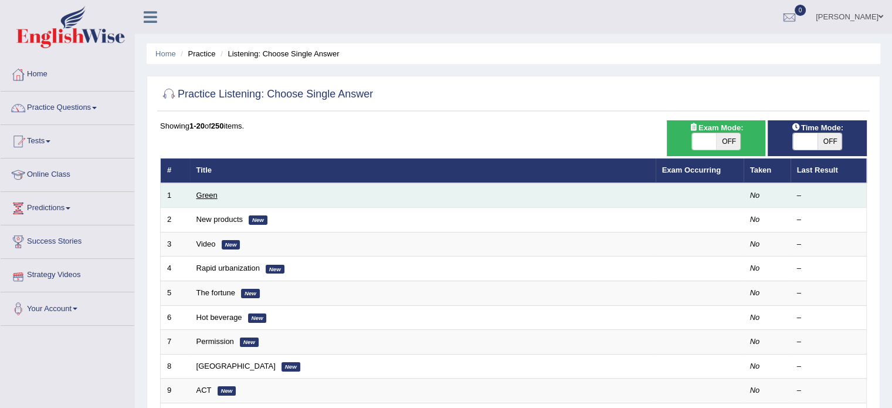
click at [206, 192] on link "Green" at bounding box center [206, 195] width 21 height 9
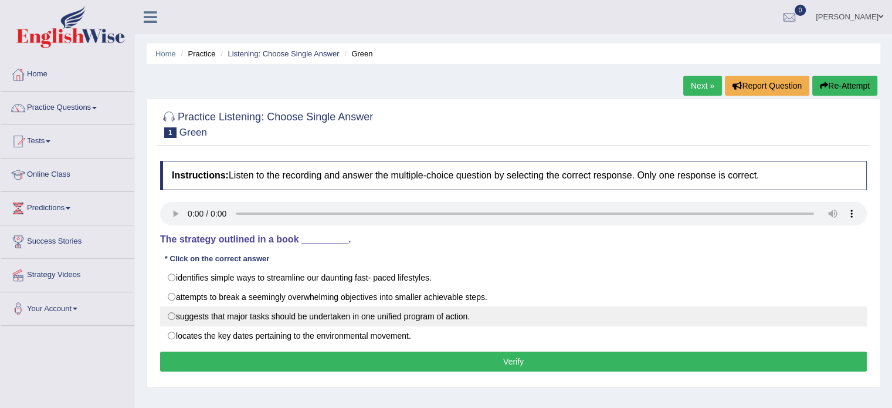
click at [226, 314] on label "suggests that major tasks should be undertaken in one unified program of action." at bounding box center [513, 316] width 707 height 20
radio input "true"
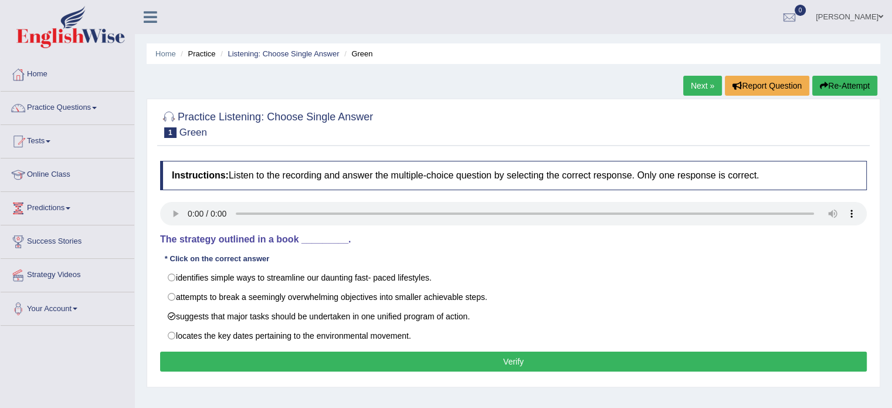
click at [436, 359] on button "Verify" at bounding box center [513, 361] width 707 height 20
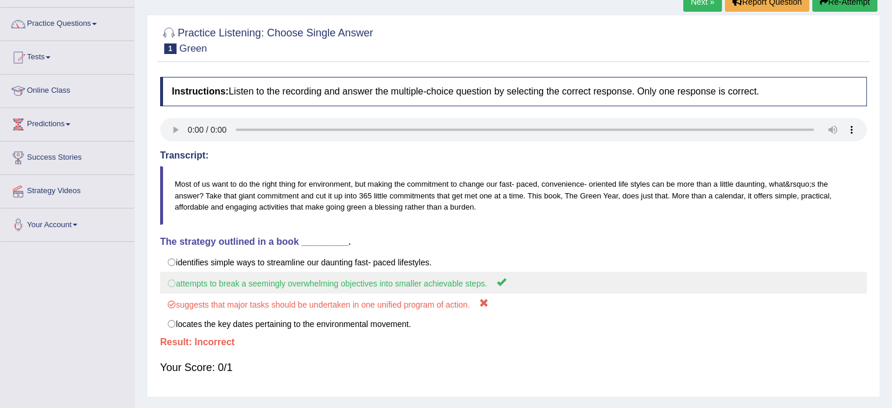
scroll to position [59, 0]
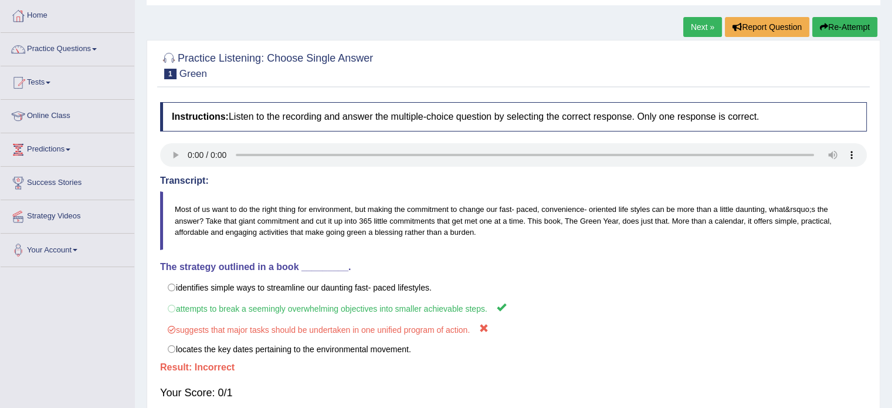
click at [831, 28] on button "Re-Attempt" at bounding box center [844, 27] width 65 height 20
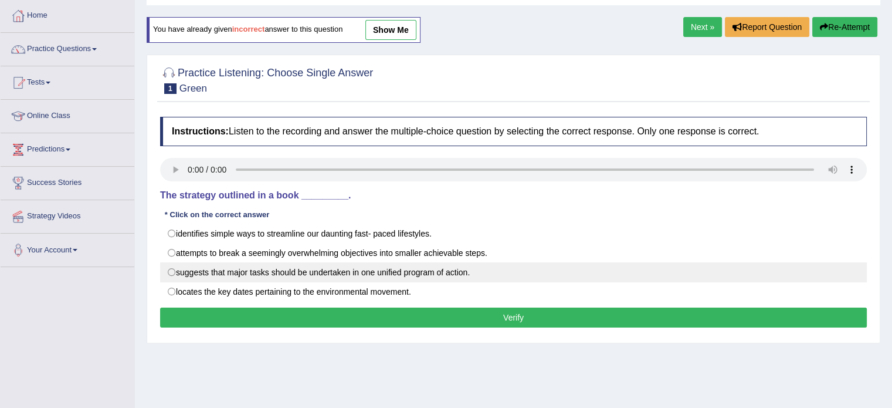
click at [344, 271] on label "suggests that major tasks should be undertaken in one unified program of action." at bounding box center [513, 272] width 707 height 20
radio input "true"
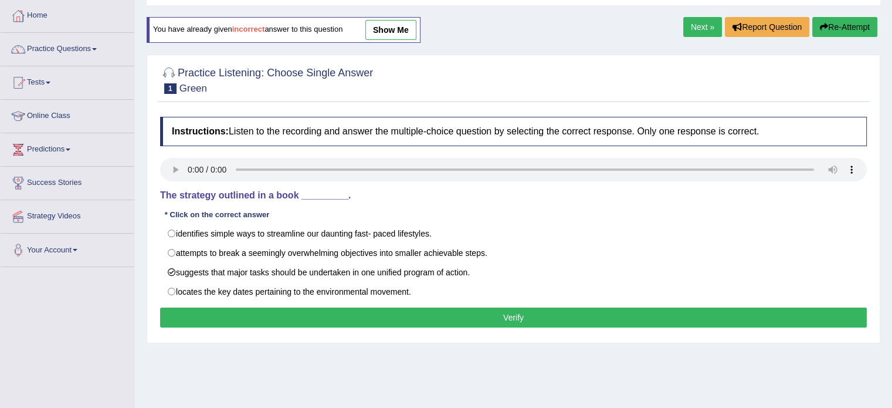
click at [372, 314] on button "Verify" at bounding box center [513, 317] width 707 height 20
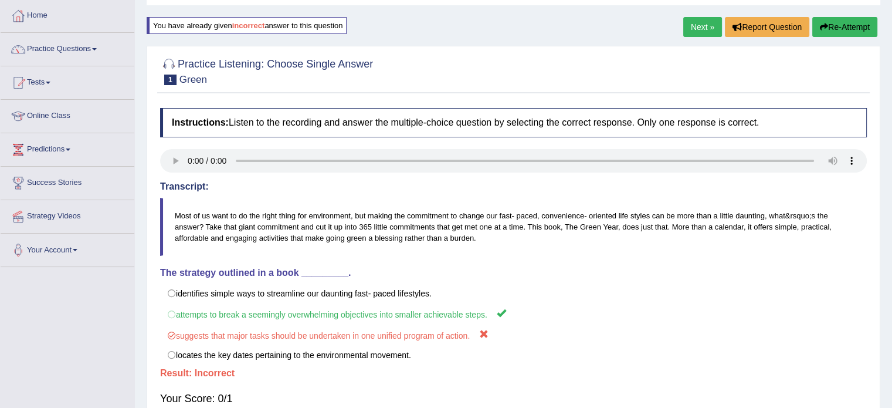
click at [833, 25] on button "Re-Attempt" at bounding box center [844, 27] width 65 height 20
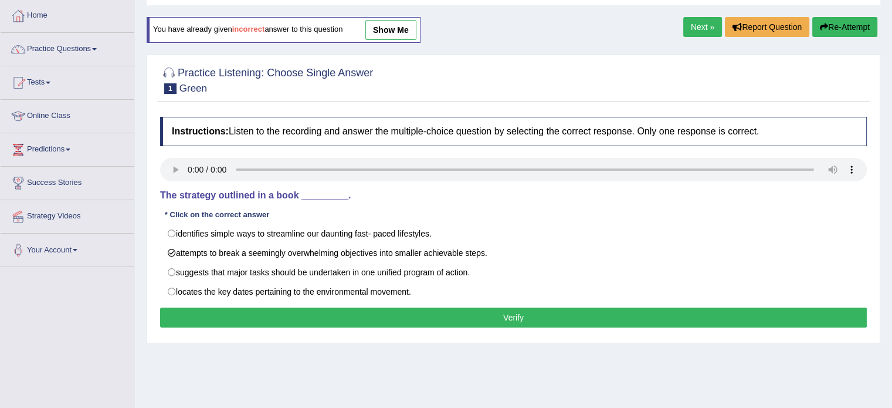
click at [547, 321] on button "Verify" at bounding box center [513, 317] width 707 height 20
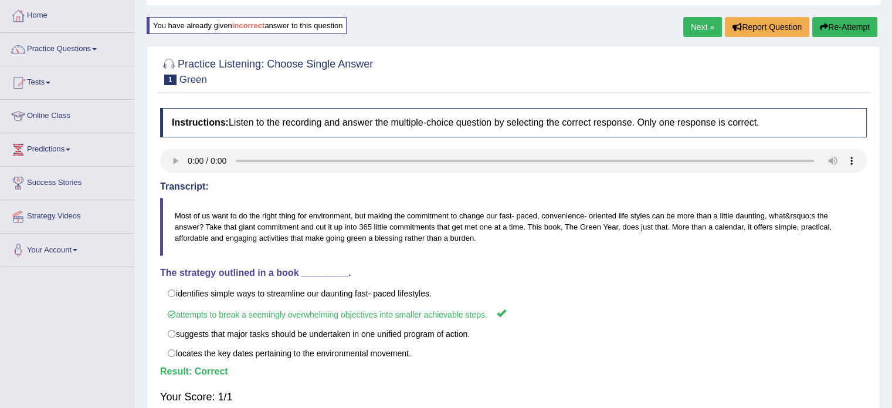
click at [694, 28] on link "Next »" at bounding box center [702, 27] width 39 height 20
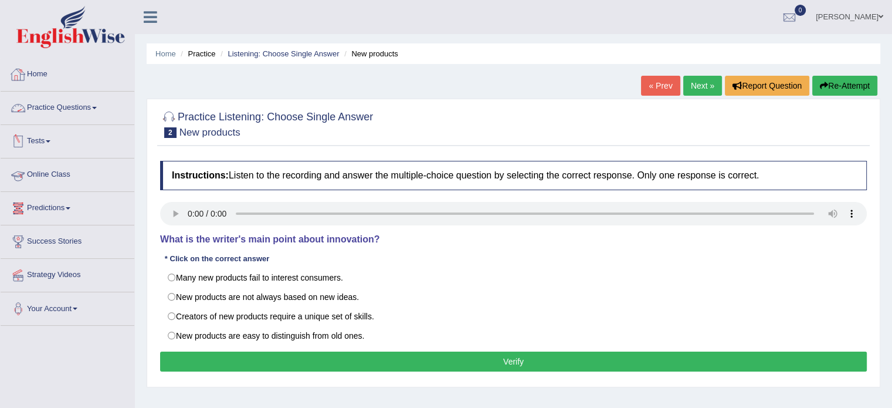
click at [61, 172] on link "Online Class" at bounding box center [68, 172] width 134 height 29
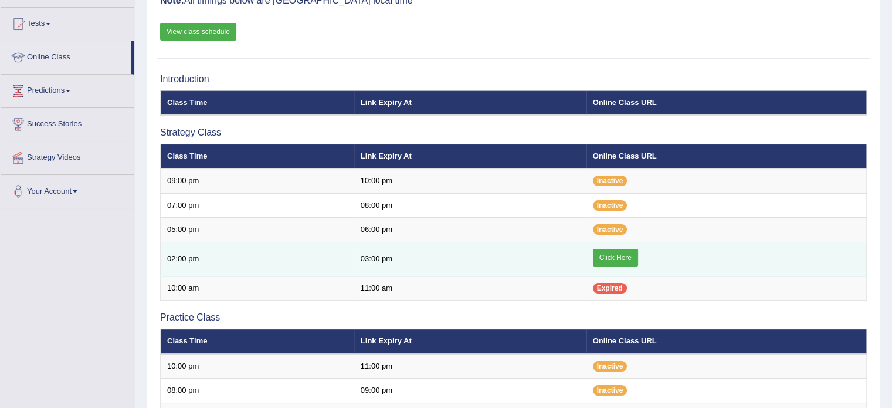
scroll to position [117, 0]
click at [621, 253] on link "Click Here" at bounding box center [615, 258] width 45 height 18
click at [611, 256] on link "Click Here" at bounding box center [615, 258] width 45 height 18
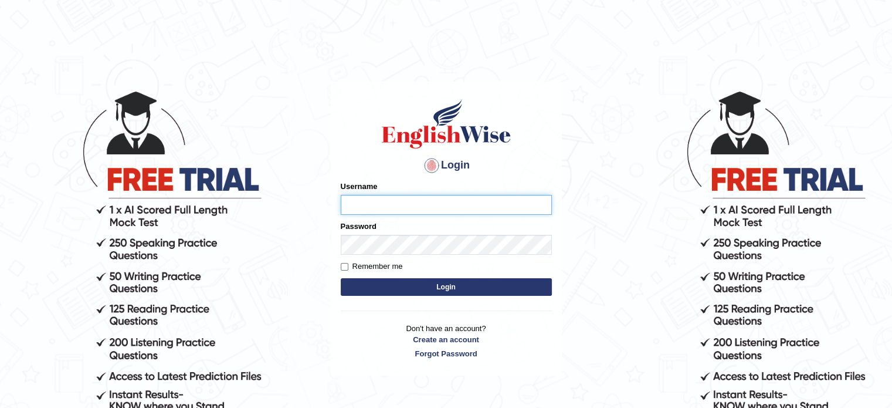
click at [402, 208] on input "Username" at bounding box center [446, 205] width 211 height 20
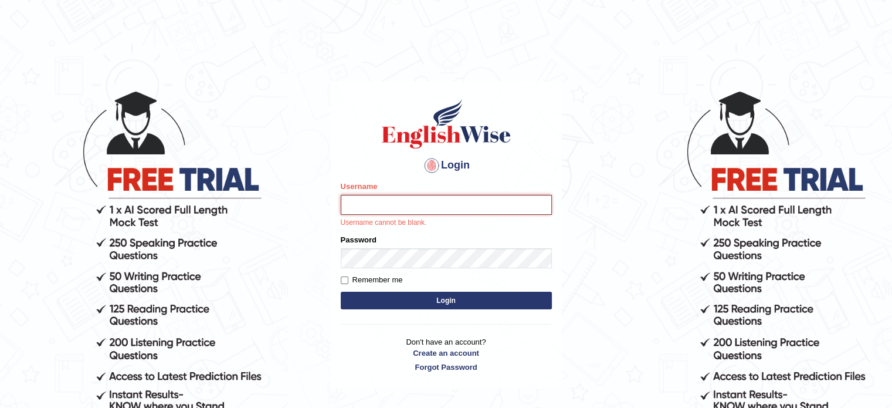
type input "melodymiki"
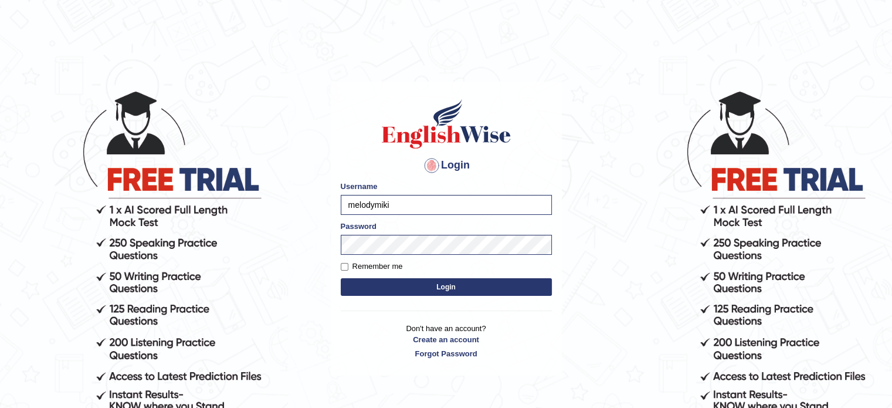
click at [448, 288] on button "Login" at bounding box center [446, 287] width 211 height 18
